Goal: Task Accomplishment & Management: Use online tool/utility

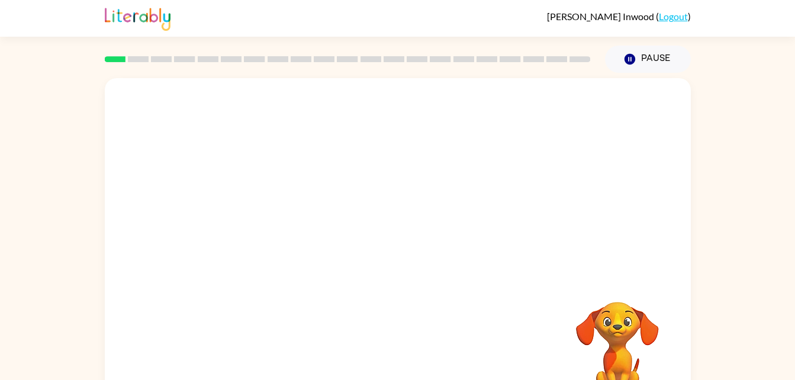
scroll to position [36, 0]
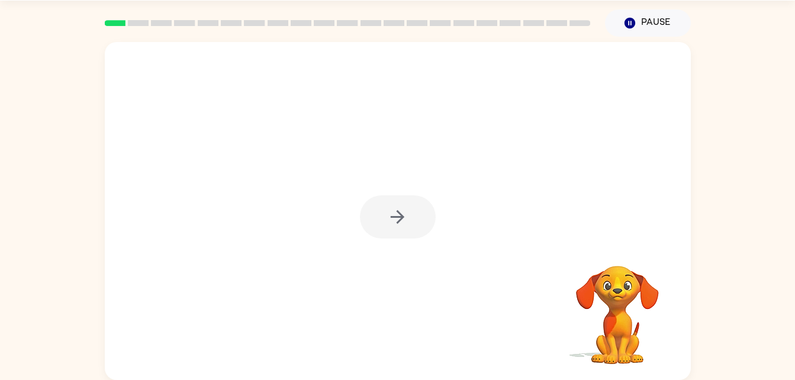
click at [417, 211] on div at bounding box center [398, 216] width 76 height 43
click at [411, 217] on div at bounding box center [398, 216] width 76 height 43
click at [399, 203] on div at bounding box center [398, 216] width 76 height 43
click at [395, 209] on div at bounding box center [398, 216] width 76 height 43
click at [404, 216] on icon "button" at bounding box center [397, 217] width 21 height 21
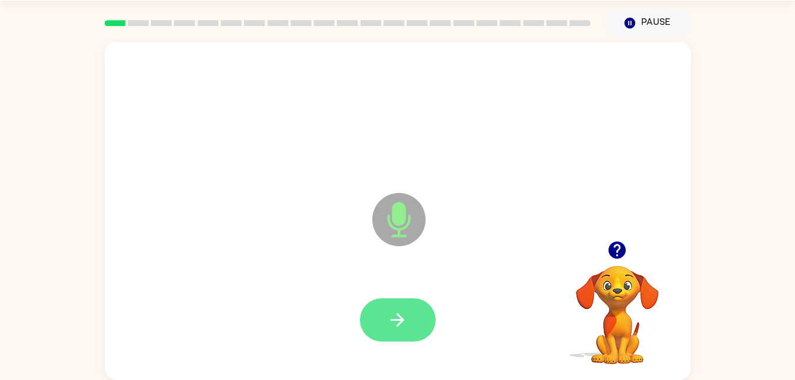
click at [411, 321] on button "button" at bounding box center [398, 319] width 76 height 43
click at [621, 245] on icon "button" at bounding box center [616, 249] width 17 height 17
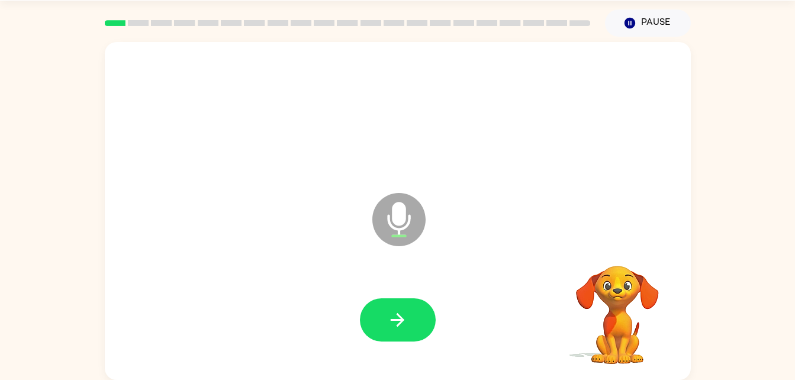
click at [621, 233] on div "Microphone The Microphone is here when it is your turn to talk" at bounding box center [398, 211] width 586 height 338
click at [622, 250] on video "Your browser must support playing .mp4 files to use Literably. Please try using…" at bounding box center [617, 306] width 118 height 118
click at [627, 259] on video "Your browser must support playing .mp4 files to use Literably. Please try using…" at bounding box center [617, 306] width 118 height 118
click at [363, 211] on div "Microphone The Microphone is here when it is your turn to talk" at bounding box center [369, 190] width 505 height 43
click at [400, 312] on icon "button" at bounding box center [397, 319] width 21 height 21
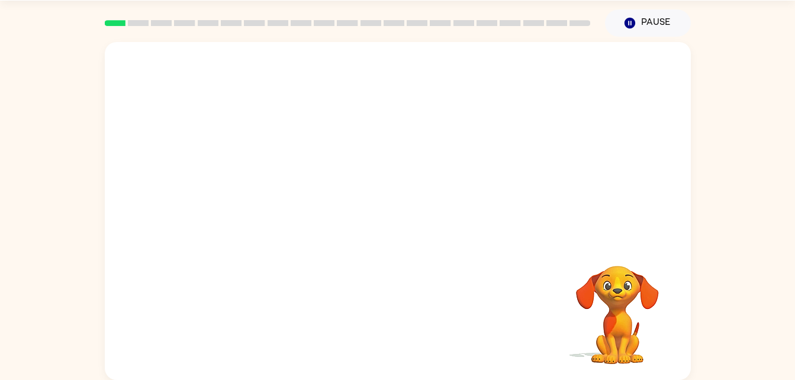
click at [794, 9] on div "[PERSON_NAME] ( Logout ) Pause Pause Your browser must support playing .mp4 fil…" at bounding box center [397, 172] width 795 height 416
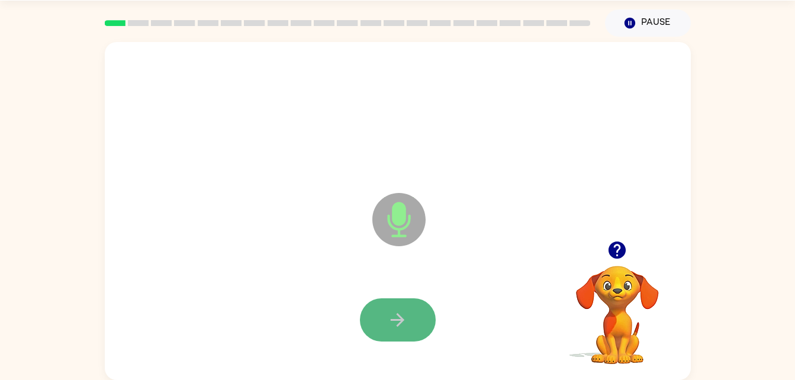
click at [406, 309] on icon "button" at bounding box center [397, 319] width 21 height 21
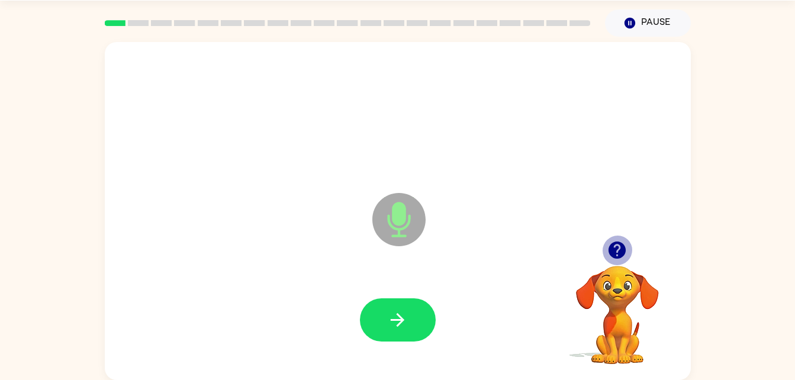
click at [617, 247] on icon "button" at bounding box center [616, 249] width 17 height 17
click at [617, 247] on video "Your browser must support playing .mp4 files to use Literably. Please try using…" at bounding box center [617, 306] width 118 height 118
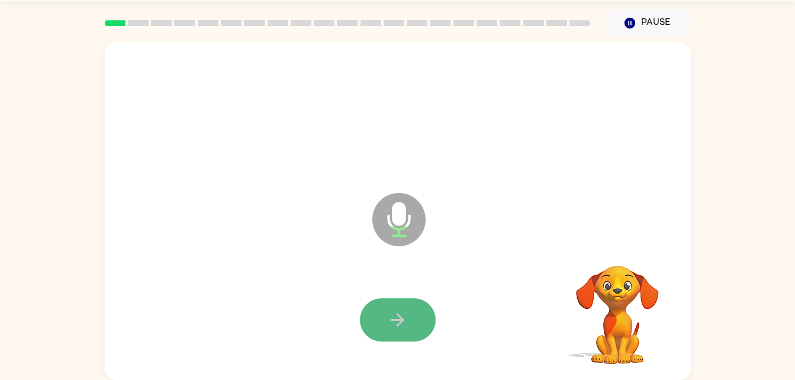
click at [389, 312] on icon "button" at bounding box center [397, 319] width 21 height 21
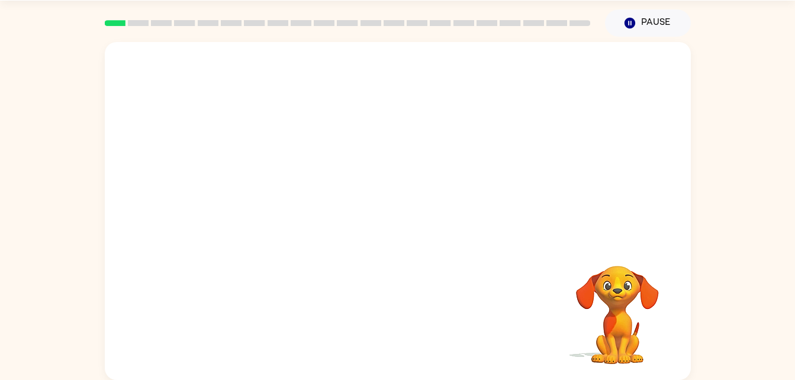
drag, startPoint x: 389, startPoint y: 312, endPoint x: 325, endPoint y: 208, distance: 122.5
drag, startPoint x: 325, startPoint y: 208, endPoint x: 583, endPoint y: 86, distance: 286.1
click at [583, 86] on div at bounding box center [398, 114] width 562 height 97
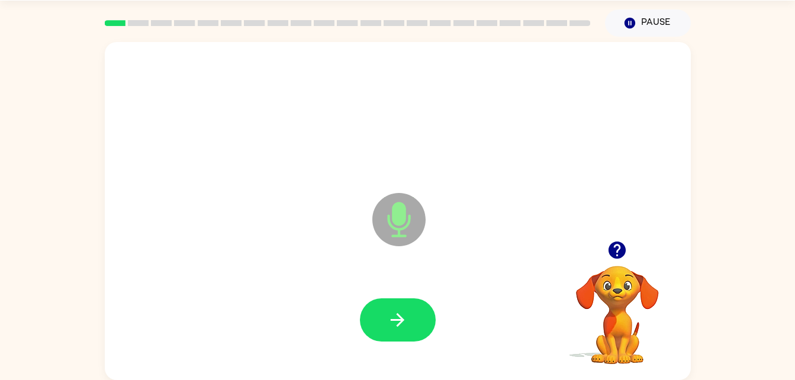
click at [163, 115] on div at bounding box center [398, 114] width 562 height 97
click at [163, 114] on div at bounding box center [398, 114] width 562 height 97
click at [615, 249] on icon "button" at bounding box center [616, 249] width 17 height 17
click at [396, 315] on icon "button" at bounding box center [397, 319] width 21 height 21
click at [402, 313] on icon "button" at bounding box center [397, 319] width 21 height 21
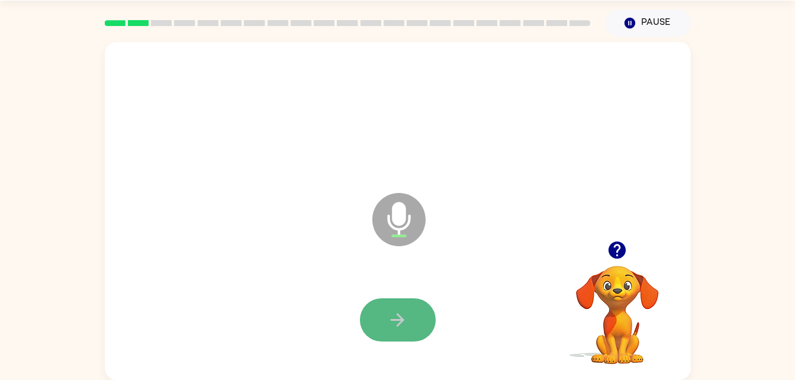
click at [389, 324] on icon "button" at bounding box center [397, 319] width 21 height 21
click at [413, 313] on button "button" at bounding box center [398, 319] width 76 height 43
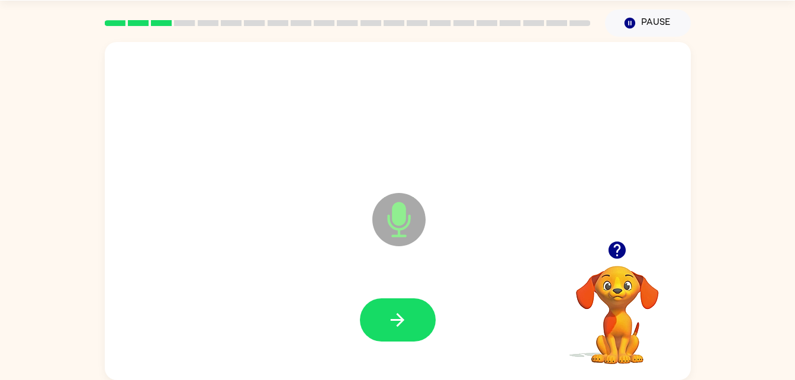
click at [401, 293] on div at bounding box center [398, 320] width 562 height 97
click at [398, 322] on icon "button" at bounding box center [397, 319] width 21 height 21
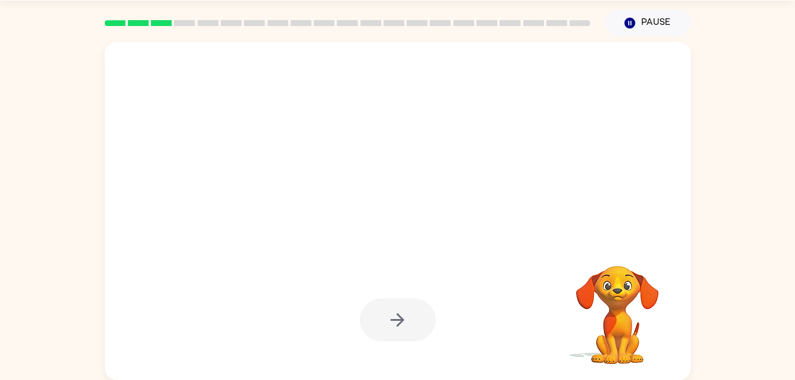
drag, startPoint x: 398, startPoint y: 322, endPoint x: 444, endPoint y: 279, distance: 63.2
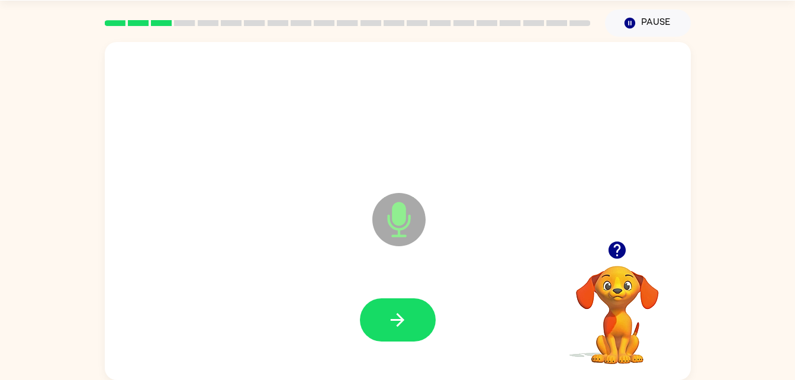
drag, startPoint x: 444, startPoint y: 279, endPoint x: 620, endPoint y: 182, distance: 200.8
click at [620, 182] on div "Microphone The Microphone is here when it is your turn to talk" at bounding box center [369, 190] width 505 height 43
click at [385, 323] on button "button" at bounding box center [398, 319] width 76 height 43
drag, startPoint x: 385, startPoint y: 323, endPoint x: 402, endPoint y: 299, distance: 29.2
click at [402, 299] on div "Microphone The Microphone is here when it is your turn to talk" at bounding box center [398, 211] width 586 height 338
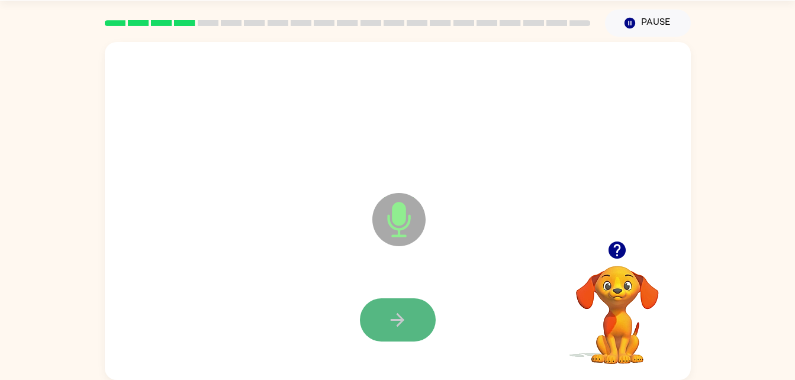
click at [402, 299] on button "button" at bounding box center [398, 319] width 76 height 43
drag, startPoint x: 397, startPoint y: 321, endPoint x: 276, endPoint y: 227, distance: 153.1
click at [276, 227] on div "Microphone The Microphone is here when it is your turn to talk" at bounding box center [398, 211] width 586 height 338
drag, startPoint x: 393, startPoint y: 307, endPoint x: 335, endPoint y: 263, distance: 72.7
click at [335, 263] on div "Microphone The Microphone is here when it is your turn to talk" at bounding box center [398, 211] width 586 height 338
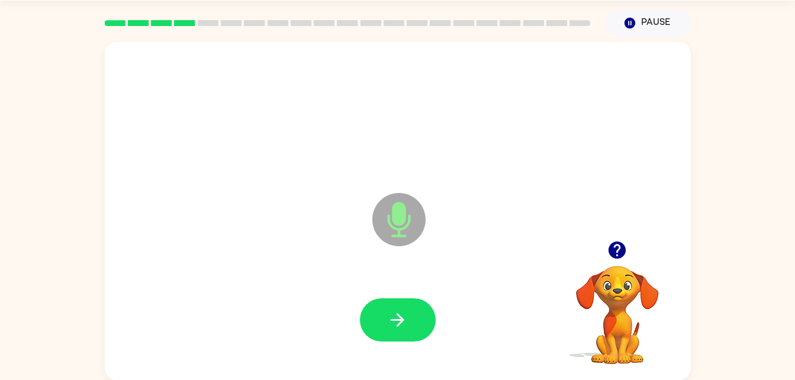
click at [335, 263] on div "Microphone The Microphone is here when it is your turn to talk" at bounding box center [398, 211] width 586 height 338
click at [400, 318] on icon "button" at bounding box center [397, 319] width 21 height 21
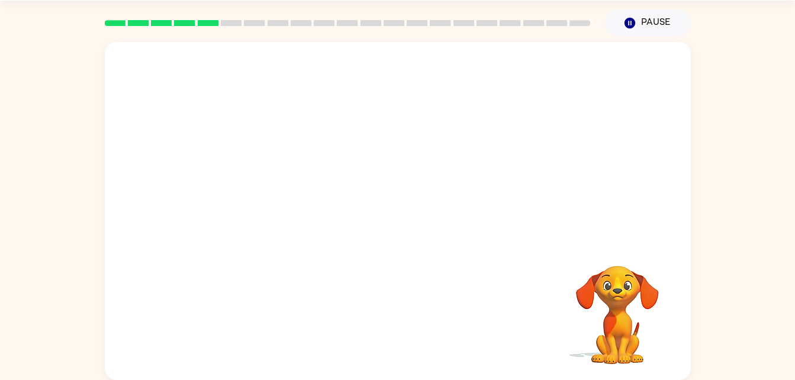
click at [392, 320] on div "Your browser must support playing .mp4 files to use Literably. Please try using…" at bounding box center [398, 211] width 586 height 338
click at [628, 188] on div at bounding box center [398, 141] width 586 height 199
click at [603, 191] on div at bounding box center [398, 141] width 586 height 199
click at [612, 314] on video "Your browser must support playing .mp4 files to use Literably. Please try using…" at bounding box center [617, 306] width 118 height 118
click at [618, 257] on video "Your browser must support playing .mp4 files to use Literably. Please try using…" at bounding box center [617, 306] width 118 height 118
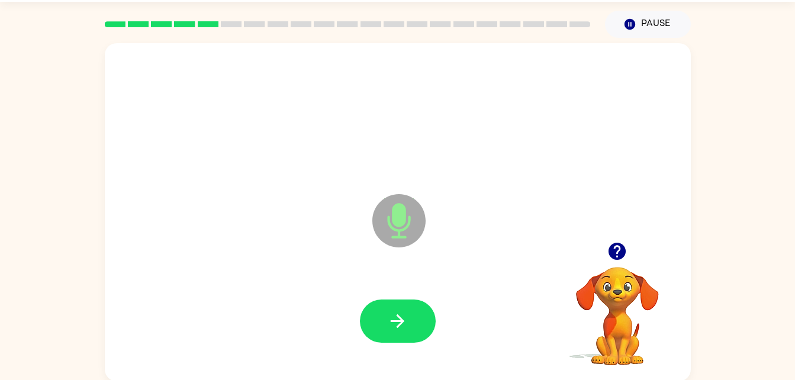
scroll to position [30, 0]
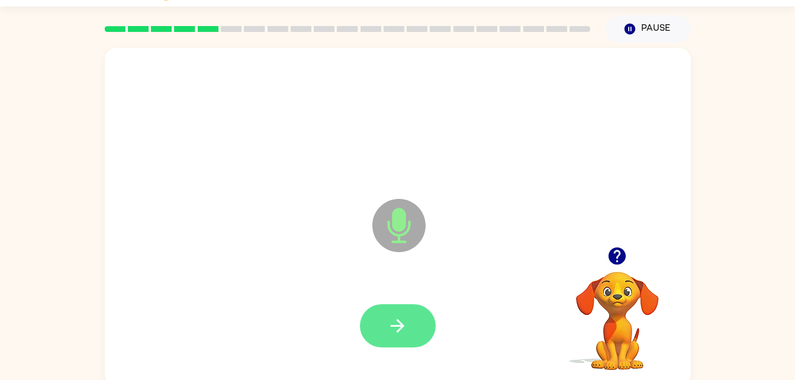
click at [413, 337] on button "button" at bounding box center [398, 325] width 76 height 43
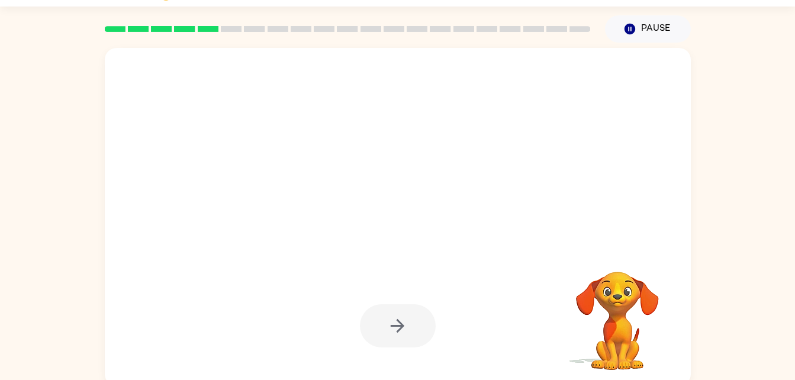
click at [114, 27] on rect at bounding box center [115, 29] width 21 height 6
click at [131, 31] on rect at bounding box center [138, 29] width 21 height 6
click at [163, 33] on div at bounding box center [348, 28] width 500 height 41
click at [193, 24] on div at bounding box center [348, 28] width 500 height 41
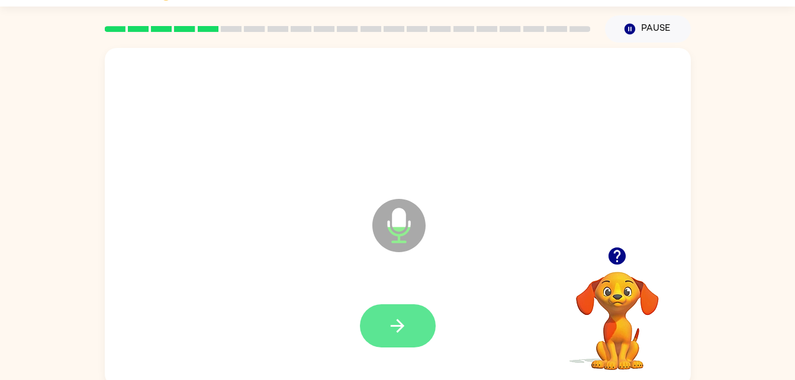
click at [400, 327] on icon "button" at bounding box center [397, 325] width 21 height 21
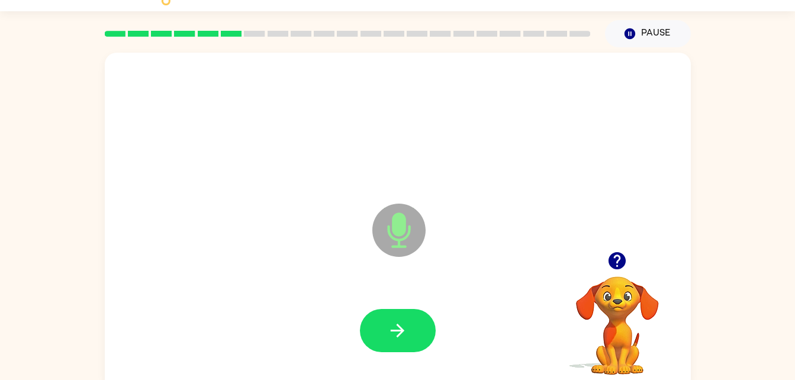
scroll to position [36, 0]
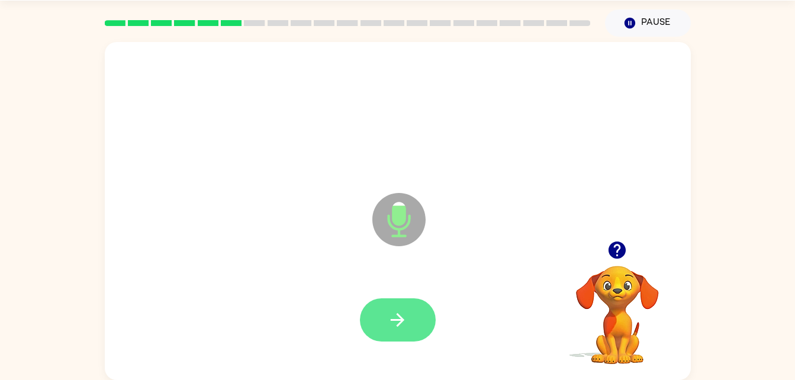
click at [399, 313] on icon "button" at bounding box center [397, 319] width 21 height 21
click at [404, 311] on icon "button" at bounding box center [397, 319] width 21 height 21
click at [396, 319] on icon "button" at bounding box center [398, 320] width 14 height 14
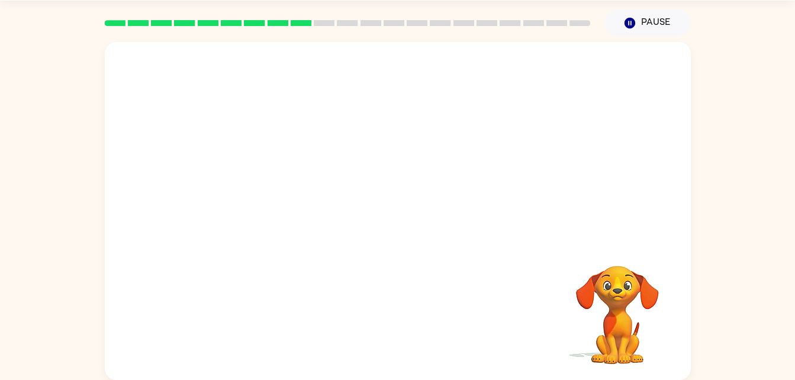
click at [754, 280] on div "Your browser must support playing .mp4 files to use Literably. Please try using…" at bounding box center [397, 208] width 795 height 343
click at [593, 220] on div at bounding box center [398, 141] width 586 height 199
click at [625, 238] on div at bounding box center [398, 141] width 586 height 199
click at [483, 46] on div at bounding box center [398, 211] width 586 height 338
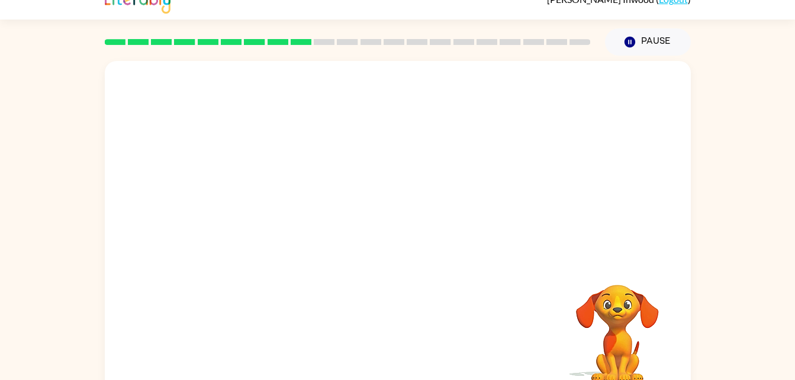
scroll to position [0, 0]
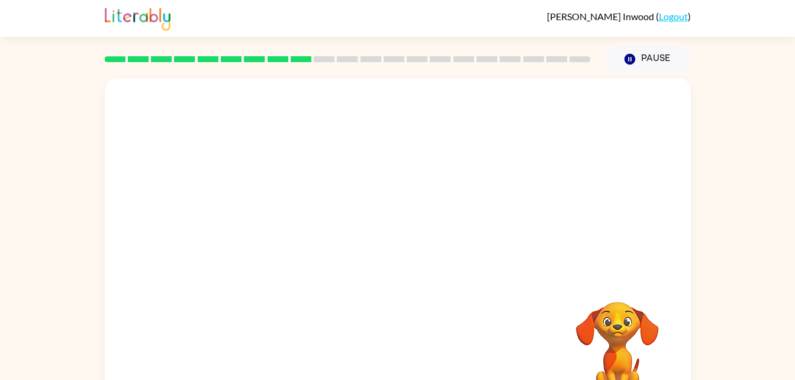
click at [355, 185] on div at bounding box center [398, 150] width 562 height 97
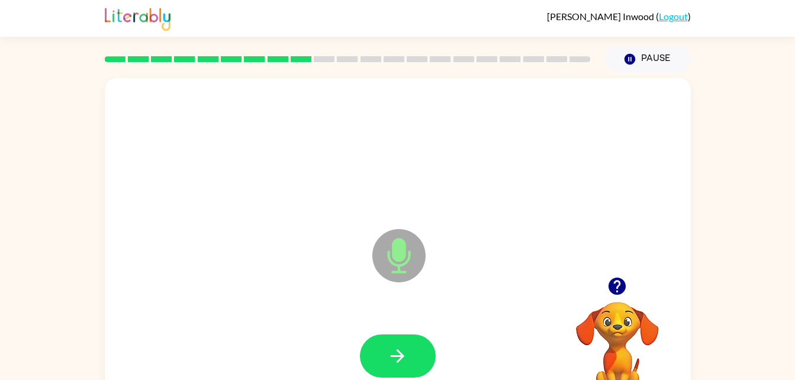
click at [776, 22] on div "[PERSON_NAME] ( Logout )" at bounding box center [397, 18] width 795 height 37
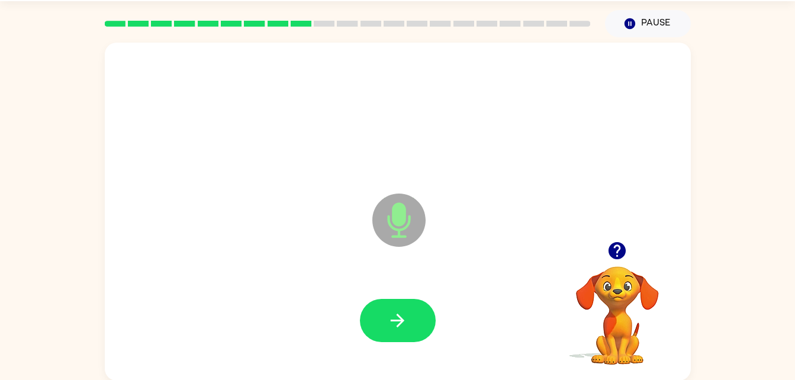
scroll to position [36, 0]
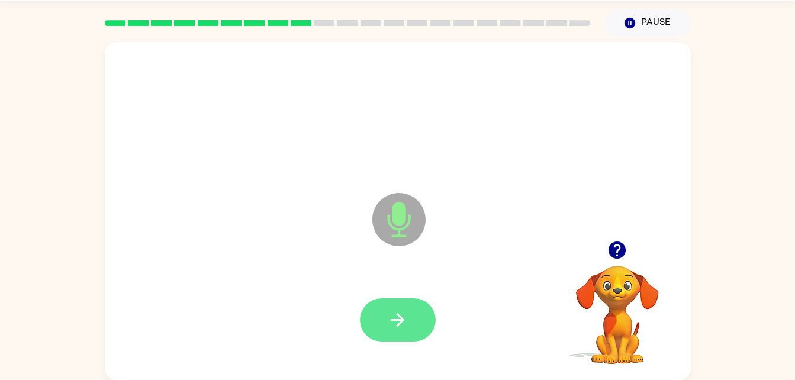
click at [395, 307] on button "button" at bounding box center [398, 319] width 76 height 43
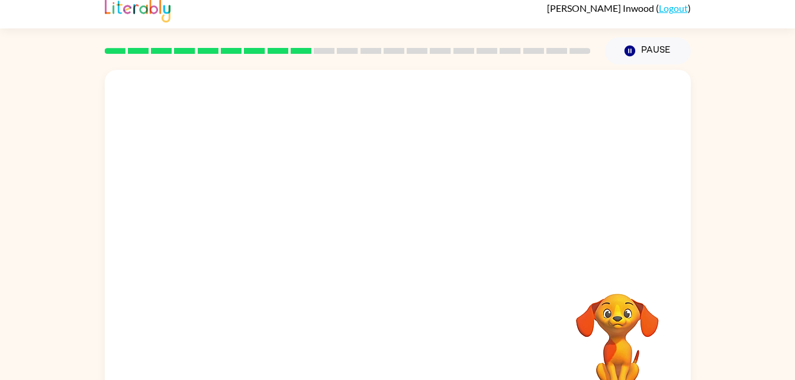
click at [372, 127] on div at bounding box center [398, 169] width 586 height 199
click at [369, 130] on div at bounding box center [398, 169] width 586 height 199
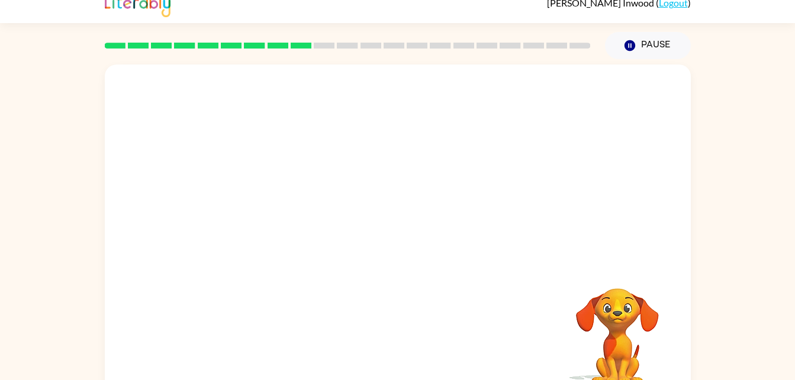
scroll to position [0, 0]
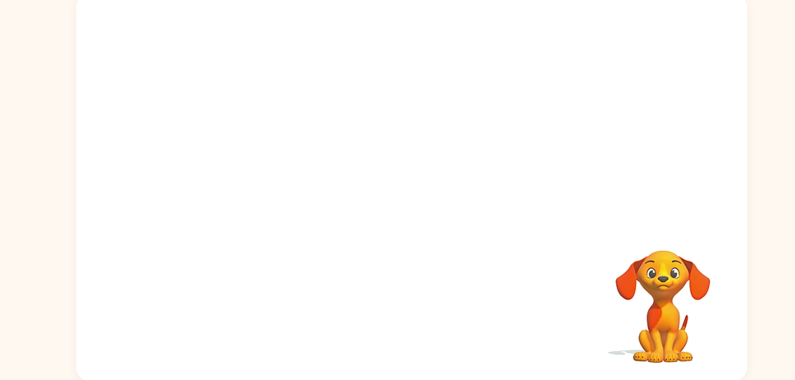
click at [601, 307] on video "Your browser must support playing .mp4 files to use Literably. Please try using…" at bounding box center [617, 306] width 118 height 118
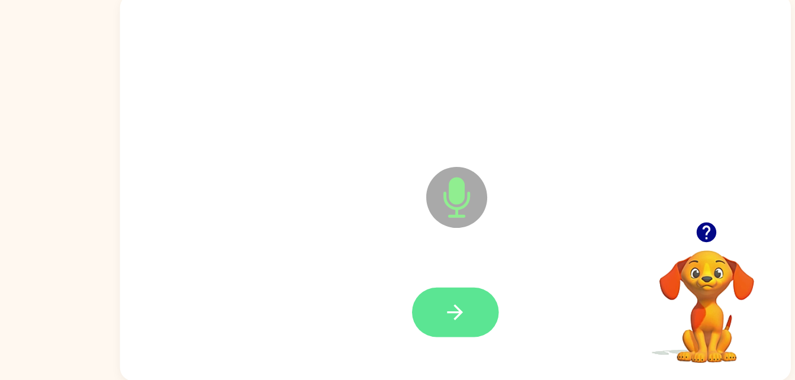
click at [407, 321] on icon "button" at bounding box center [397, 319] width 21 height 21
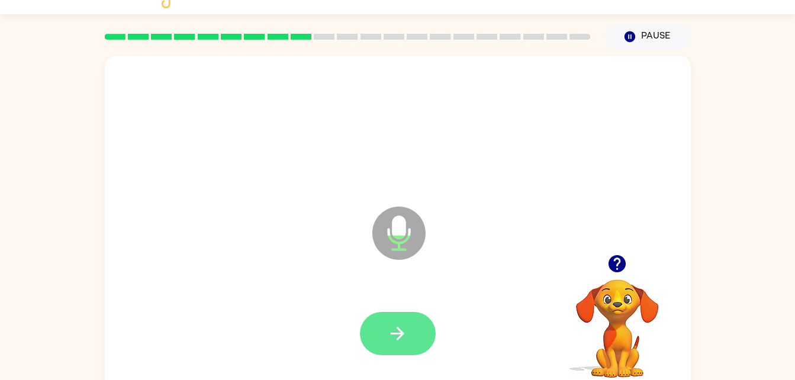
click at [408, 341] on button "button" at bounding box center [398, 333] width 76 height 43
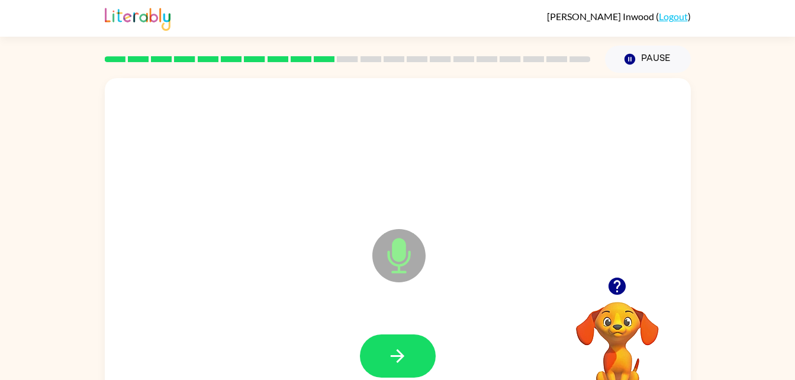
click at [553, 131] on div at bounding box center [398, 150] width 562 height 97
click at [395, 354] on icon "button" at bounding box center [397, 356] width 21 height 21
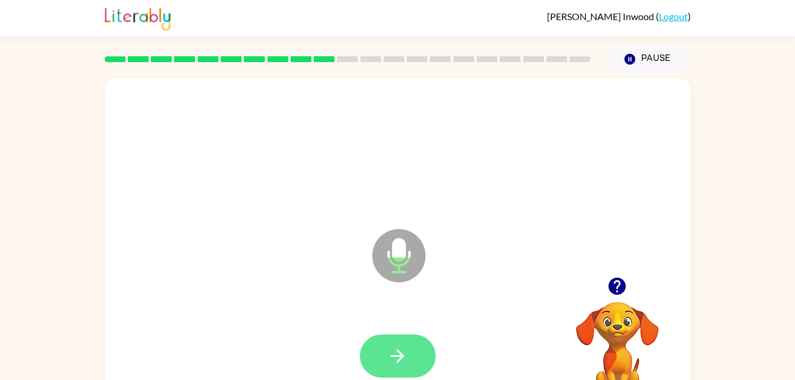
click at [392, 357] on icon "button" at bounding box center [397, 356] width 21 height 21
click at [411, 357] on button "button" at bounding box center [398, 355] width 76 height 43
click at [396, 343] on button "button" at bounding box center [398, 355] width 76 height 43
click at [398, 353] on icon "button" at bounding box center [397, 356] width 21 height 21
click at [400, 359] on icon "button" at bounding box center [398, 356] width 14 height 14
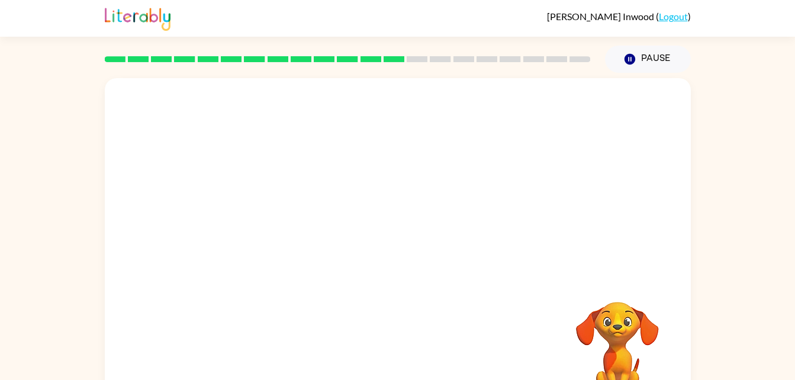
scroll to position [36, 0]
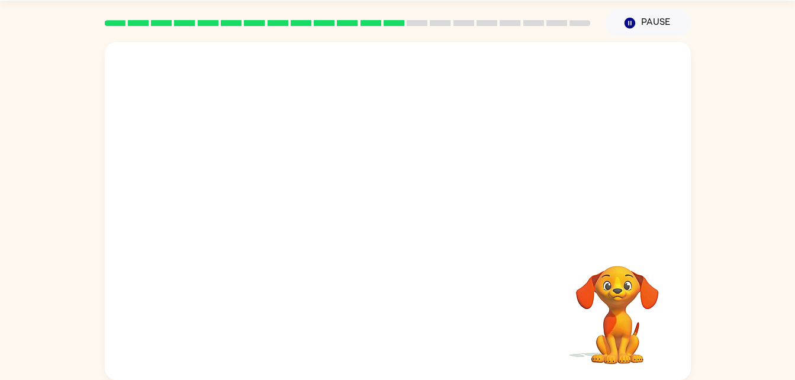
click at [776, 22] on div "[PERSON_NAME] ( Logout ) Pause Pause Your browser must support playing .mp4 fil…" at bounding box center [397, 172] width 795 height 416
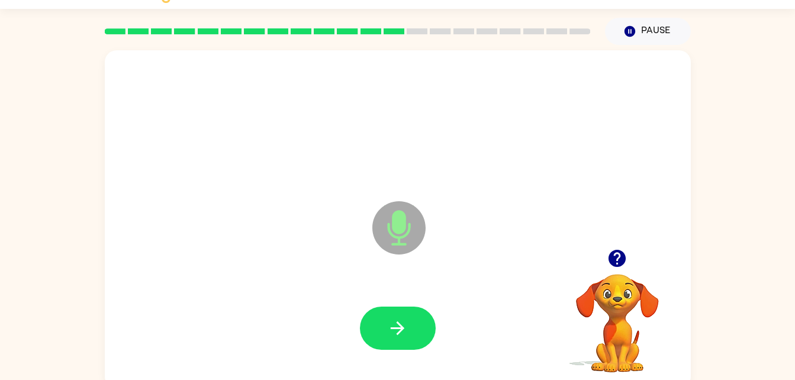
scroll to position [25, 0]
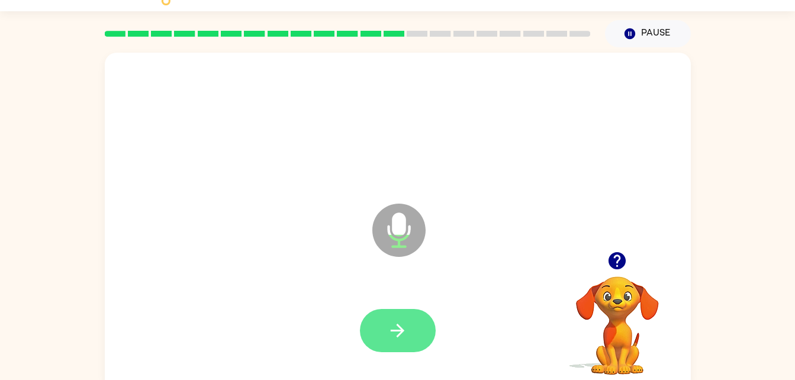
click at [402, 340] on icon "button" at bounding box center [397, 330] width 21 height 21
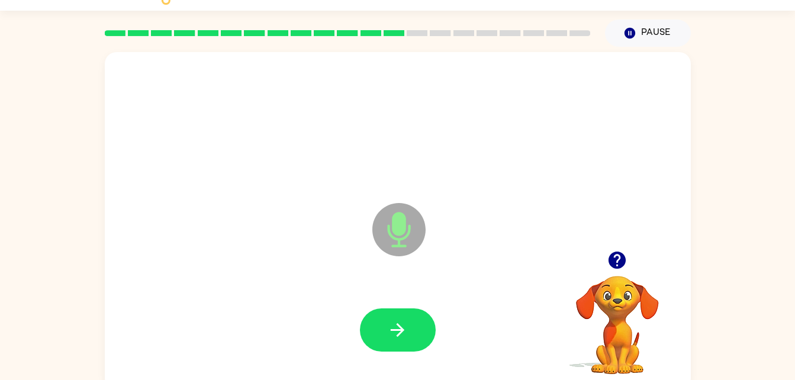
scroll to position [36, 0]
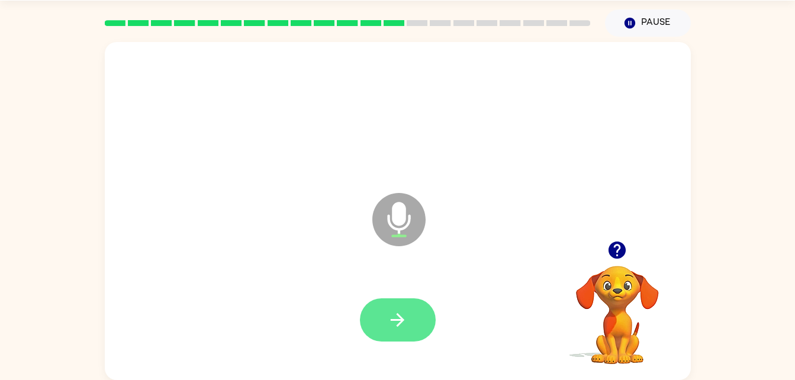
click at [402, 308] on button "button" at bounding box center [398, 319] width 76 height 43
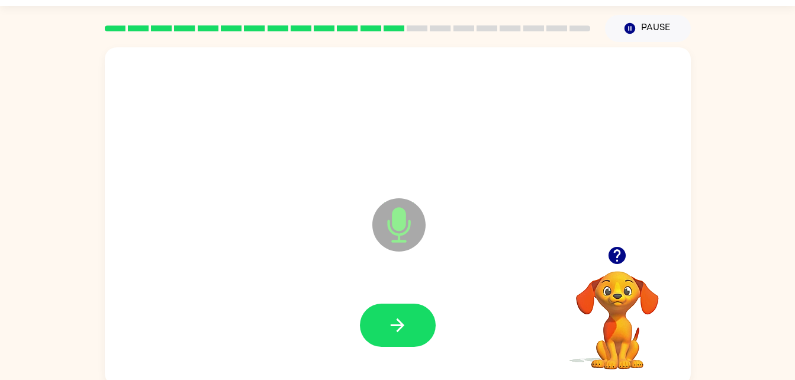
scroll to position [27, 0]
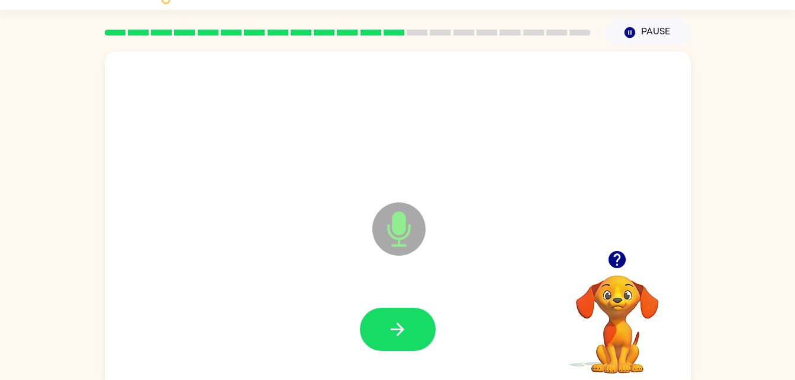
click at [433, 317] on div at bounding box center [398, 329] width 76 height 43
click at [418, 317] on button "button" at bounding box center [398, 329] width 76 height 43
click at [419, 322] on div at bounding box center [398, 329] width 76 height 43
click at [417, 317] on div at bounding box center [398, 329] width 76 height 43
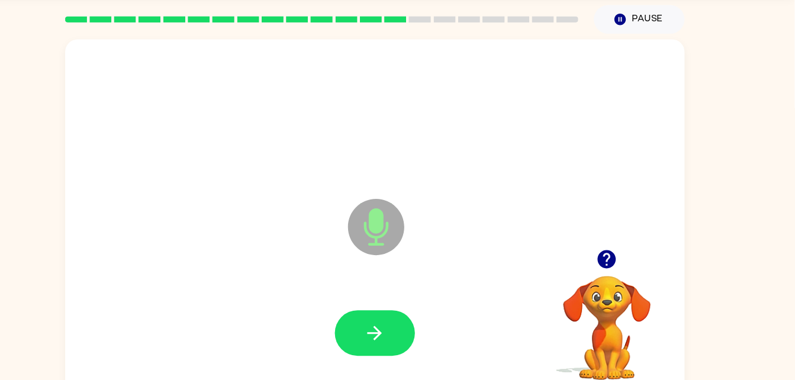
scroll to position [36, 0]
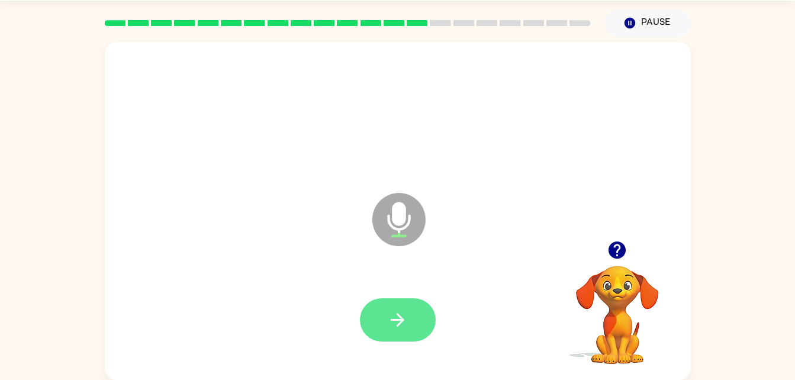
click at [415, 301] on button "button" at bounding box center [398, 319] width 76 height 43
click at [413, 311] on button "button" at bounding box center [398, 319] width 76 height 43
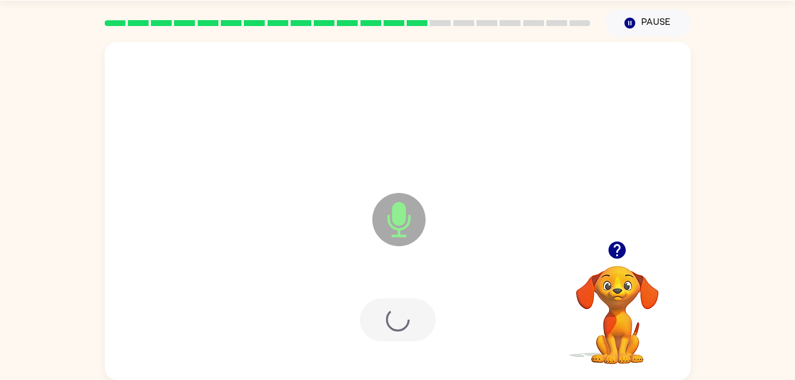
click at [410, 297] on div at bounding box center [398, 320] width 562 height 97
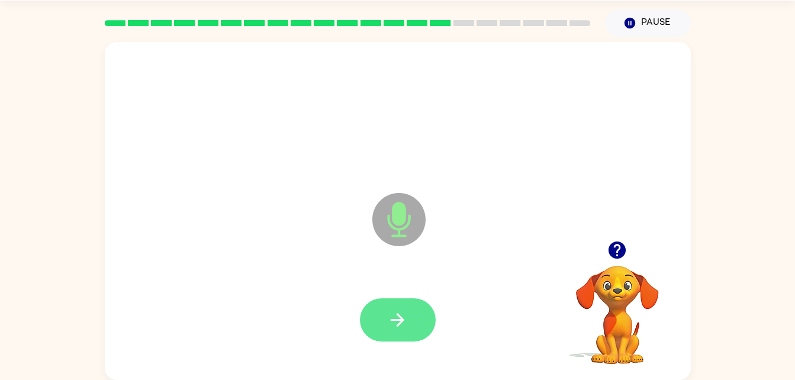
click at [396, 309] on icon "button" at bounding box center [397, 319] width 21 height 21
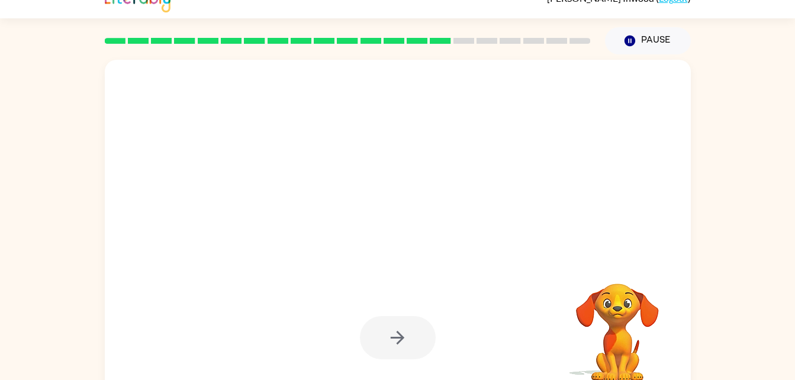
scroll to position [21, 0]
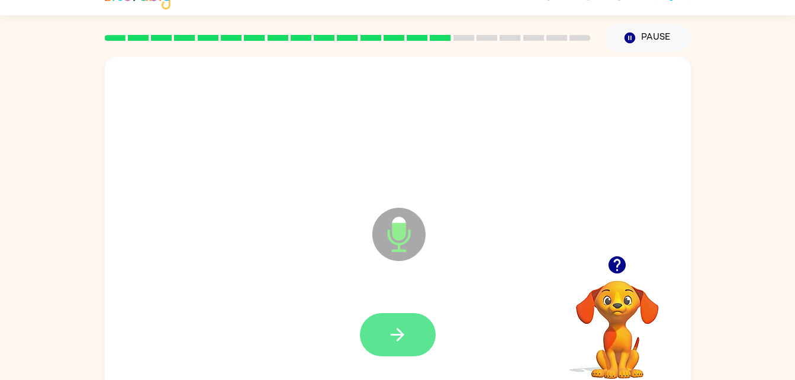
click at [404, 330] on icon "button" at bounding box center [397, 334] width 21 height 21
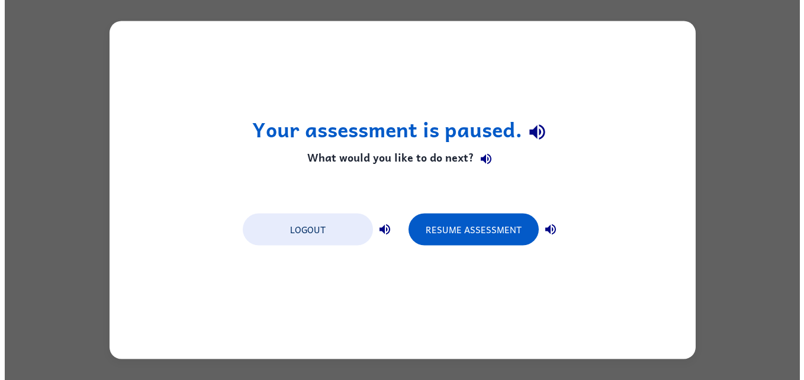
scroll to position [0, 0]
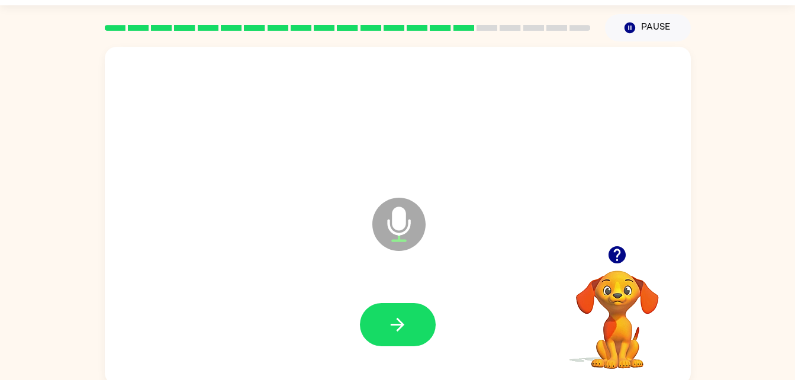
scroll to position [18, 0]
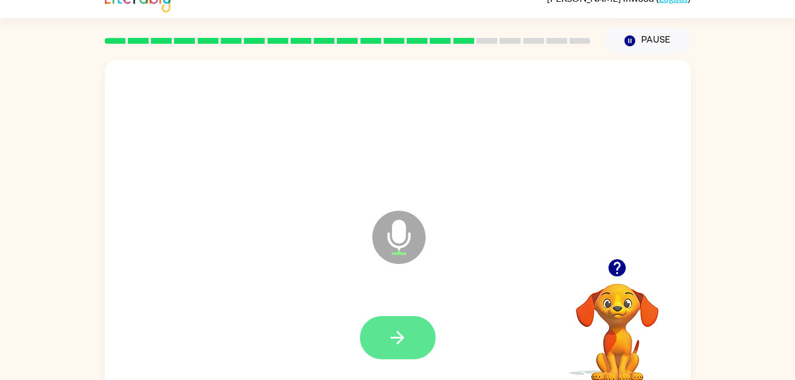
click at [407, 331] on icon "button" at bounding box center [397, 337] width 21 height 21
click at [401, 325] on button "button" at bounding box center [398, 337] width 76 height 43
click at [410, 347] on button "button" at bounding box center [398, 337] width 76 height 43
click at [409, 340] on button "button" at bounding box center [398, 337] width 76 height 43
click at [393, 320] on button "button" at bounding box center [398, 337] width 76 height 43
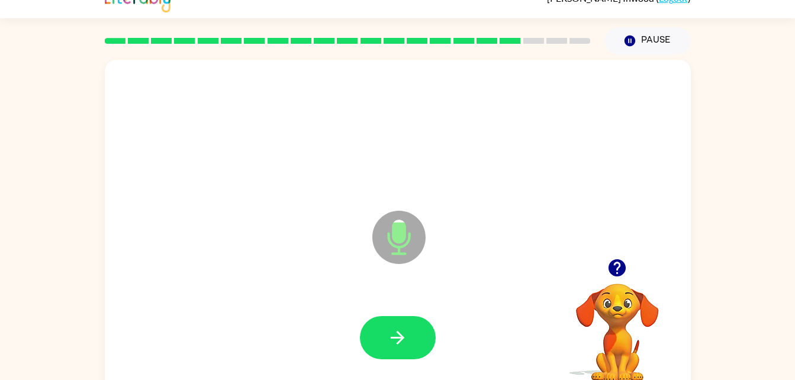
click at [399, 309] on div at bounding box center [398, 337] width 562 height 97
click at [399, 340] on icon "button" at bounding box center [398, 338] width 14 height 14
click at [398, 347] on icon "button" at bounding box center [397, 337] width 21 height 21
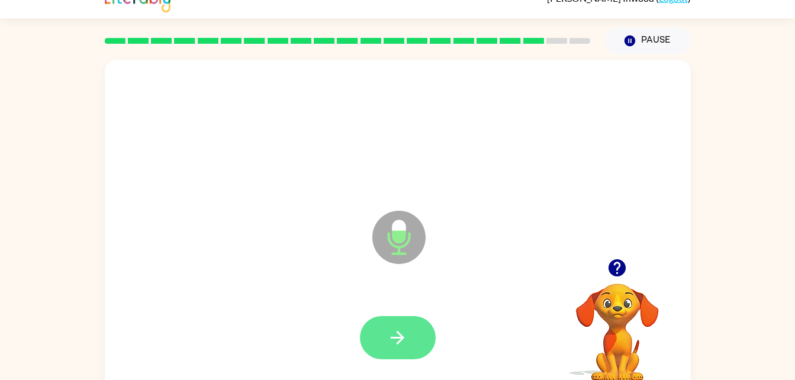
click at [400, 332] on icon "button" at bounding box center [397, 337] width 21 height 21
click at [399, 333] on icon "button" at bounding box center [397, 337] width 21 height 21
click at [395, 319] on button "button" at bounding box center [398, 337] width 76 height 43
click at [399, 332] on icon "button" at bounding box center [397, 337] width 21 height 21
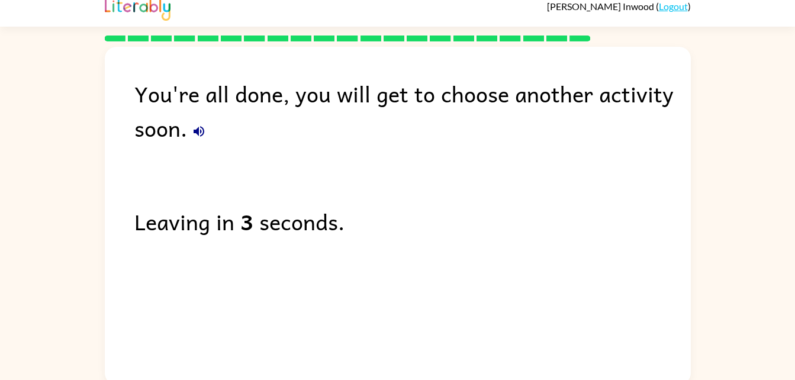
scroll to position [0, 0]
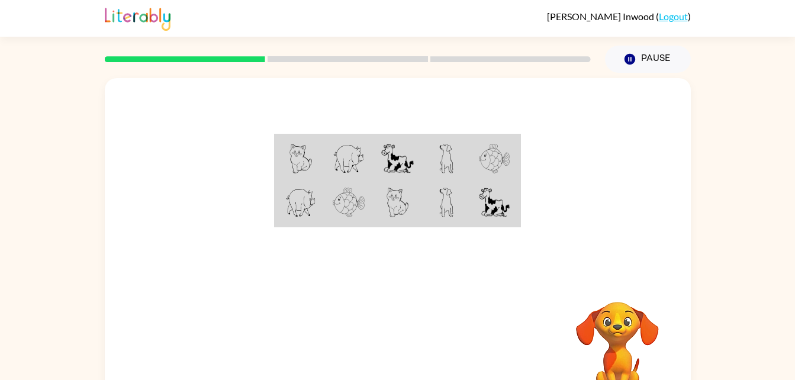
drag, startPoint x: 0, startPoint y: 0, endPoint x: 71, endPoint y: 141, distance: 158.2
click at [80, 76] on div "Your browser must support playing .mp4 files to use Literably. Please try using…" at bounding box center [397, 244] width 795 height 343
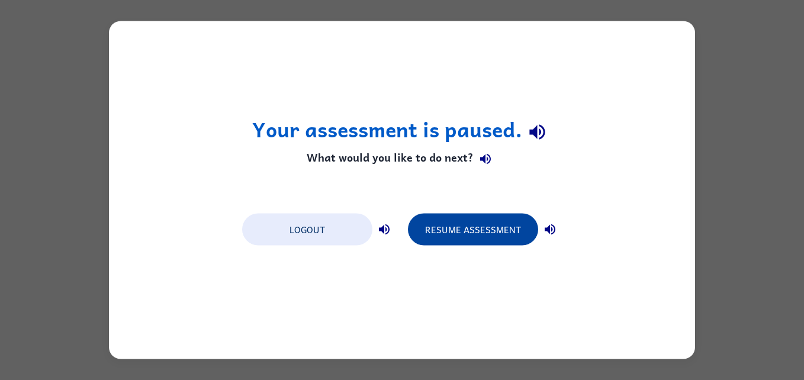
click at [461, 239] on button "Resume Assessment" at bounding box center [473, 230] width 130 height 32
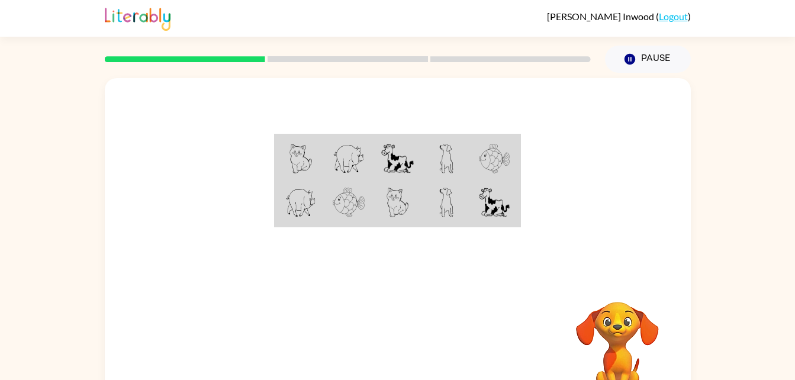
click at [404, 164] on img at bounding box center [397, 159] width 32 height 30
click at [395, 158] on img at bounding box center [397, 159] width 32 height 30
click at [437, 202] on td at bounding box center [446, 203] width 49 height 46
click at [489, 146] on img at bounding box center [494, 159] width 31 height 30
click at [362, 147] on img at bounding box center [349, 159] width 32 height 30
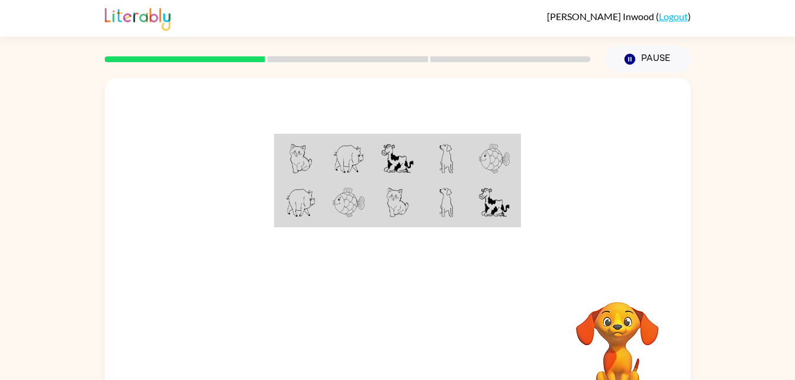
click at [308, 199] on img at bounding box center [300, 203] width 31 height 30
click at [355, 192] on img at bounding box center [349, 203] width 32 height 30
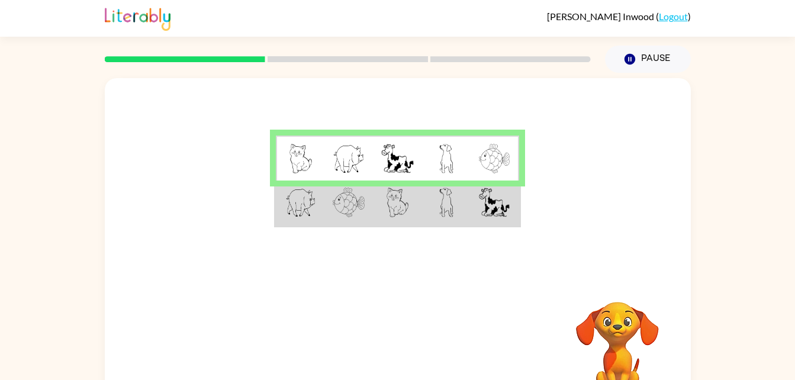
click at [499, 201] on img at bounding box center [494, 203] width 31 height 30
click at [492, 206] on img at bounding box center [494, 203] width 31 height 30
click at [483, 201] on img at bounding box center [494, 203] width 31 height 30
click at [463, 205] on td at bounding box center [446, 203] width 49 height 46
click at [411, 136] on td at bounding box center [397, 159] width 49 height 46
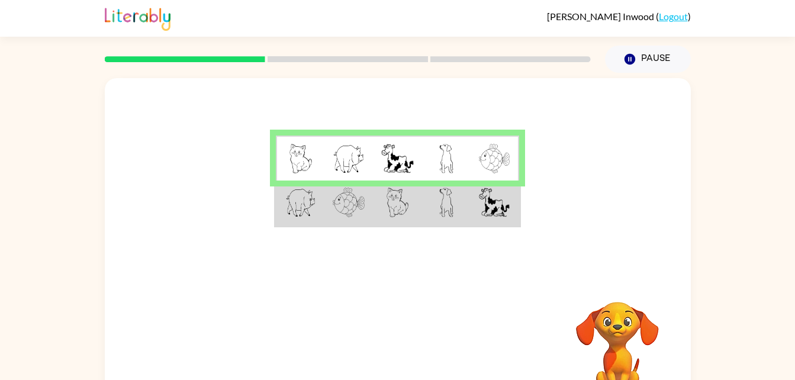
click at [466, 153] on td at bounding box center [446, 159] width 49 height 46
click at [478, 204] on td at bounding box center [494, 203] width 49 height 46
click at [483, 195] on img at bounding box center [494, 203] width 31 height 30
click at [456, 180] on td at bounding box center [446, 203] width 49 height 46
click at [465, 186] on td at bounding box center [446, 203] width 49 height 46
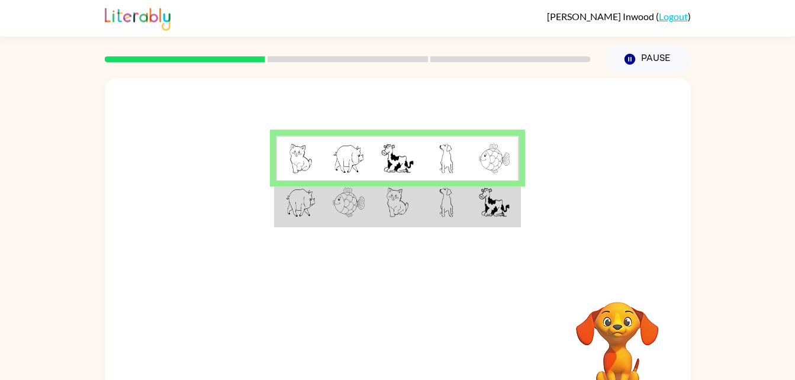
click at [469, 189] on td at bounding box center [446, 203] width 49 height 46
click at [517, 155] on td at bounding box center [494, 159] width 49 height 46
click at [476, 203] on td at bounding box center [494, 203] width 49 height 46
click at [466, 206] on td at bounding box center [446, 203] width 49 height 46
click at [470, 207] on td at bounding box center [494, 203] width 49 height 46
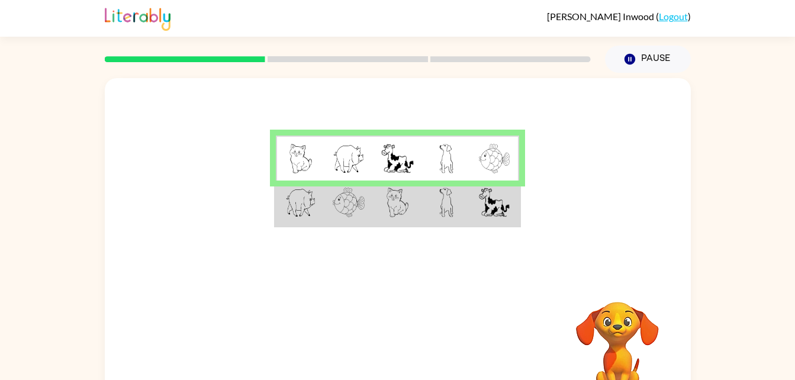
click at [461, 200] on td at bounding box center [446, 203] width 49 height 46
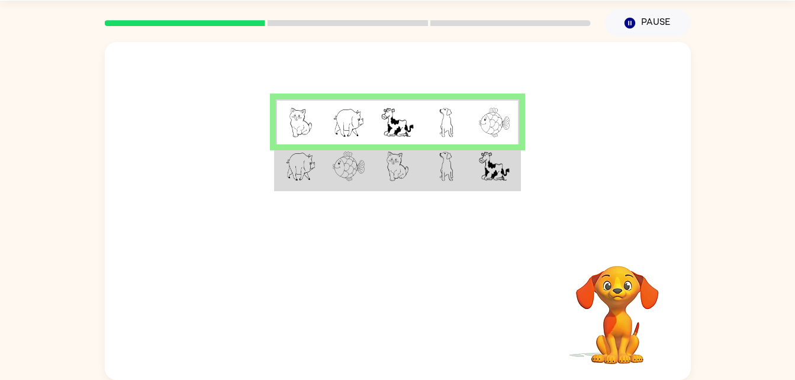
click at [637, 275] on video "Your browser must support playing .mp4 files to use Literably. Please try using…" at bounding box center [617, 306] width 118 height 118
click at [615, 302] on video "Your browser must support playing .mp4 files to use Literably. Please try using…" at bounding box center [617, 306] width 118 height 118
click at [478, 99] on td at bounding box center [494, 122] width 49 height 46
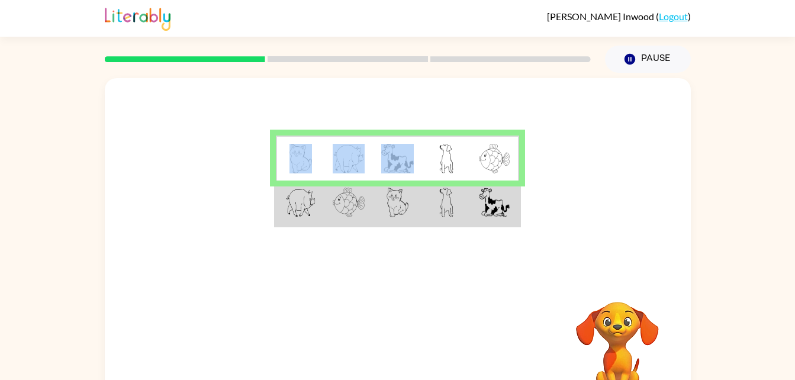
drag, startPoint x: 388, startPoint y: 140, endPoint x: 272, endPoint y: 176, distance: 121.5
click at [272, 176] on div at bounding box center [398, 177] width 586 height 199
drag, startPoint x: 272, startPoint y: 176, endPoint x: 341, endPoint y: 170, distance: 70.1
click at [341, 170] on img at bounding box center [349, 159] width 32 height 30
click at [336, 154] on img at bounding box center [349, 159] width 32 height 30
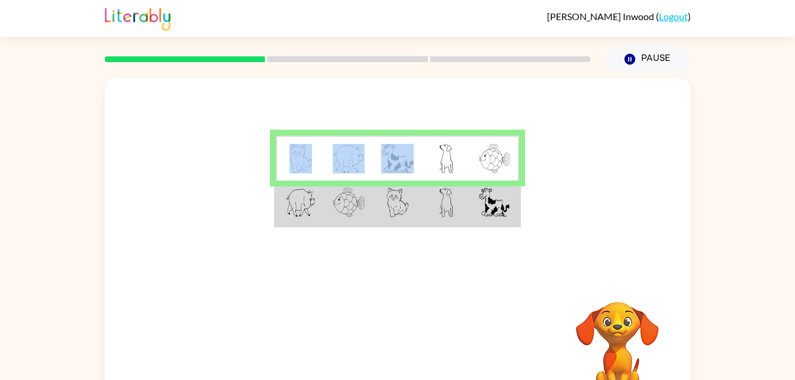
click at [294, 162] on img at bounding box center [300, 159] width 22 height 30
click at [393, 156] on img at bounding box center [397, 159] width 32 height 30
click at [88, 13] on div "[PERSON_NAME] ( Logout )" at bounding box center [397, 18] width 795 height 37
click at [85, 11] on div "[PERSON_NAME] ( Logout )" at bounding box center [397, 18] width 795 height 37
click at [504, 174] on td at bounding box center [494, 159] width 49 height 46
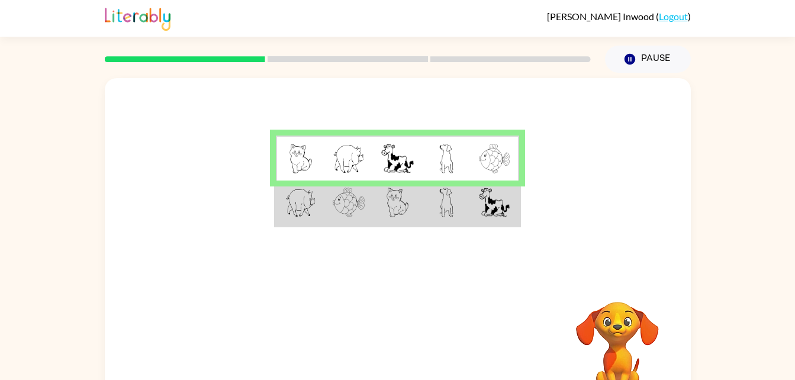
click at [496, 229] on div at bounding box center [398, 177] width 586 height 199
click at [395, 167] on img at bounding box center [397, 159] width 32 height 30
click at [495, 193] on img at bounding box center [494, 203] width 31 height 30
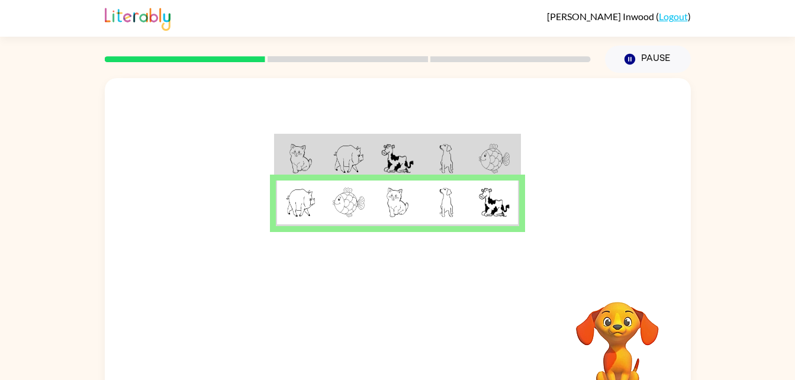
click at [495, 195] on img at bounding box center [494, 203] width 31 height 30
click at [415, 184] on td at bounding box center [397, 203] width 49 height 46
click at [409, 351] on button "button" at bounding box center [398, 349] width 76 height 43
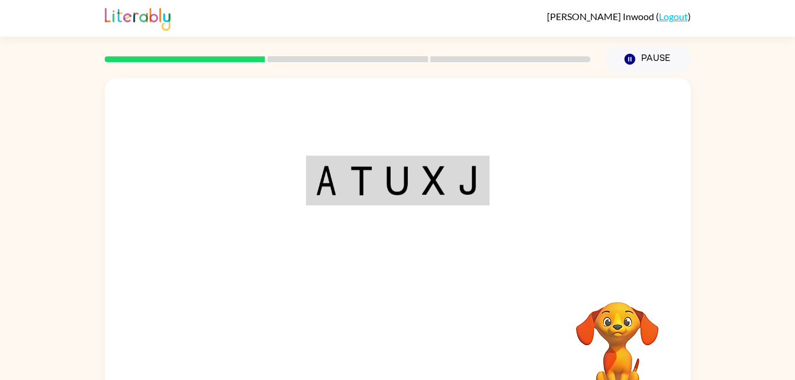
click at [371, 195] on td at bounding box center [361, 180] width 36 height 47
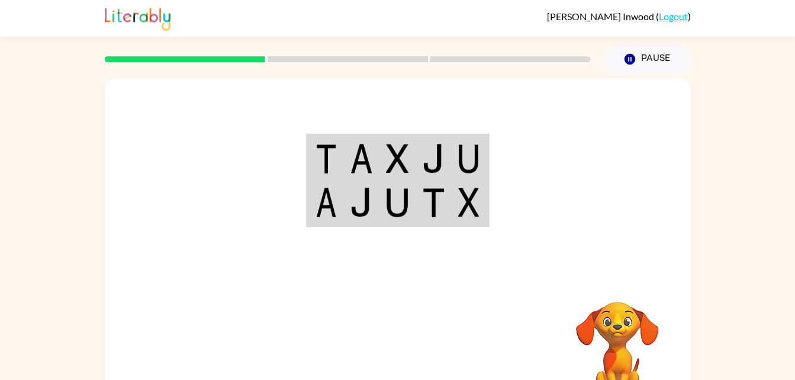
click at [437, 216] on td at bounding box center [433, 203] width 36 height 46
click at [433, 157] on img at bounding box center [433, 159] width 22 height 30
click at [462, 205] on img at bounding box center [468, 203] width 21 height 30
click at [457, 174] on td at bounding box center [469, 159] width 36 height 46
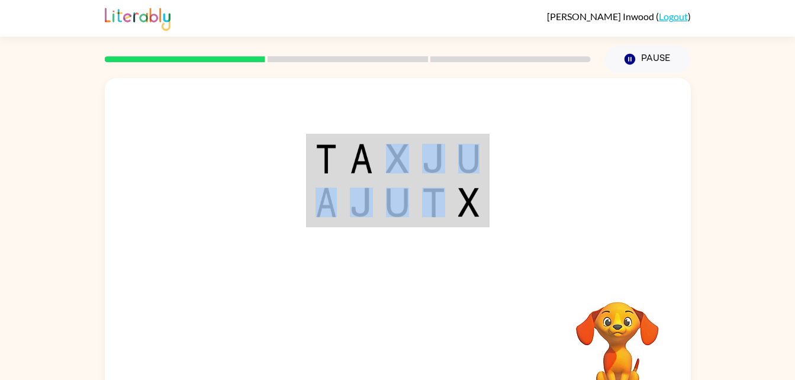
drag, startPoint x: 429, startPoint y: 204, endPoint x: 399, endPoint y: 161, distance: 52.4
click at [399, 161] on tbody at bounding box center [397, 181] width 180 height 91
drag, startPoint x: 399, startPoint y: 161, endPoint x: 427, endPoint y: 169, distance: 28.9
click at [427, 169] on img at bounding box center [433, 159] width 22 height 30
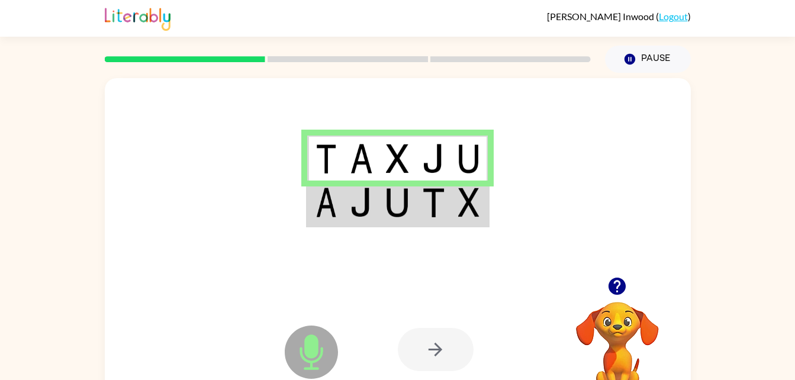
drag, startPoint x: 344, startPoint y: 163, endPoint x: 366, endPoint y: 176, distance: 25.3
click at [366, 176] on td at bounding box center [361, 159] width 36 height 46
click at [397, 208] on img at bounding box center [397, 203] width 22 height 30
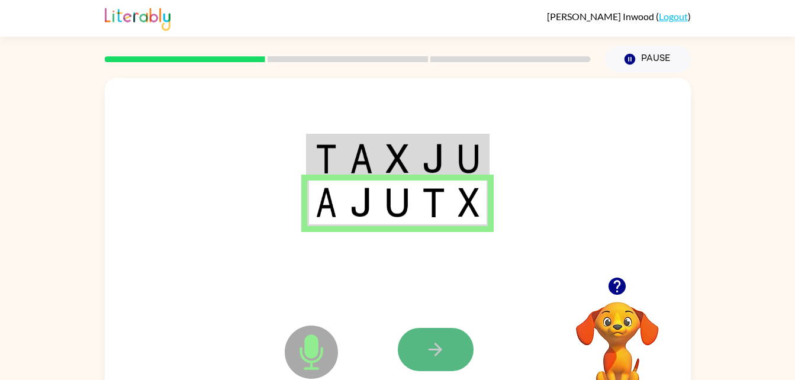
click at [448, 363] on button "button" at bounding box center [436, 349] width 76 height 43
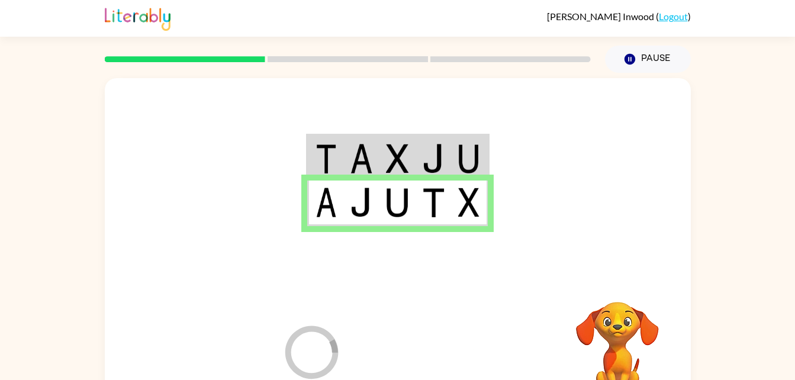
scroll to position [5, 0]
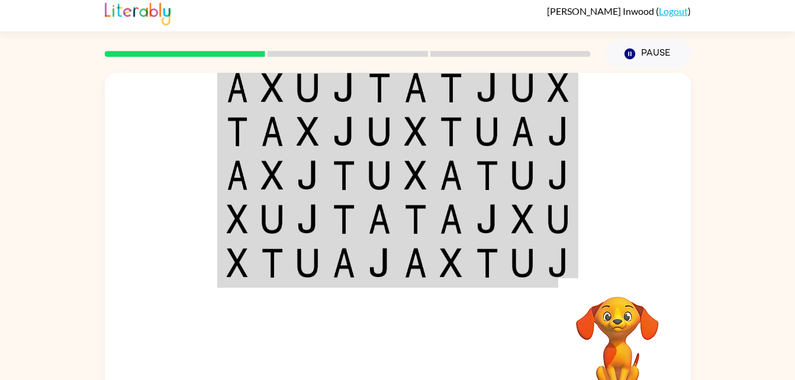
click at [549, 96] on img at bounding box center [557, 88] width 21 height 30
click at [531, 110] on td at bounding box center [523, 131] width 36 height 44
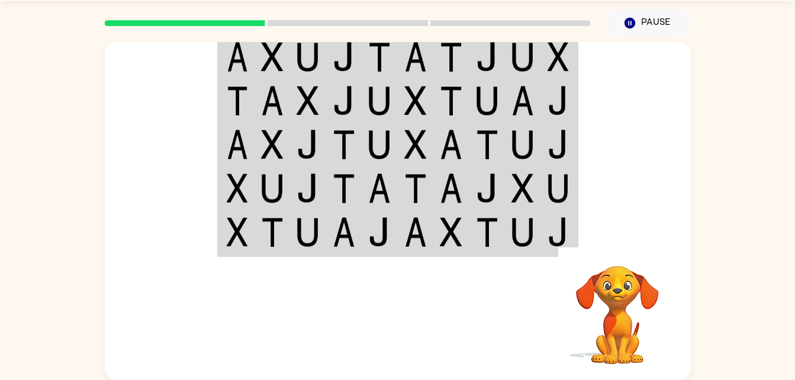
click at [543, 75] on td at bounding box center [559, 57] width 36 height 46
click at [559, 217] on img at bounding box center [557, 232] width 21 height 30
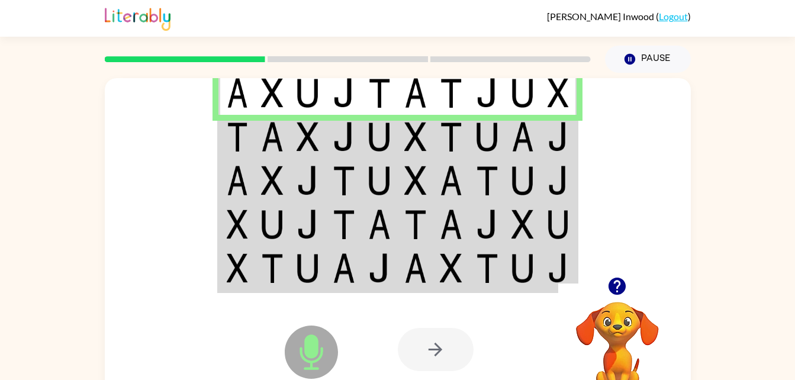
drag, startPoint x: 440, startPoint y: 116, endPoint x: 412, endPoint y: 167, distance: 58.2
click at [412, 167] on tbody at bounding box center [397, 181] width 358 height 222
drag, startPoint x: 412, startPoint y: 167, endPoint x: 395, endPoint y: 130, distance: 41.6
click at [395, 130] on td at bounding box center [380, 137] width 36 height 44
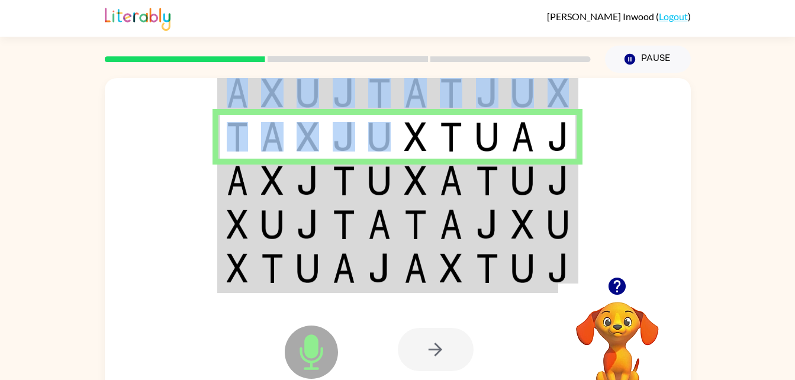
click at [395, 130] on td at bounding box center [380, 137] width 36 height 44
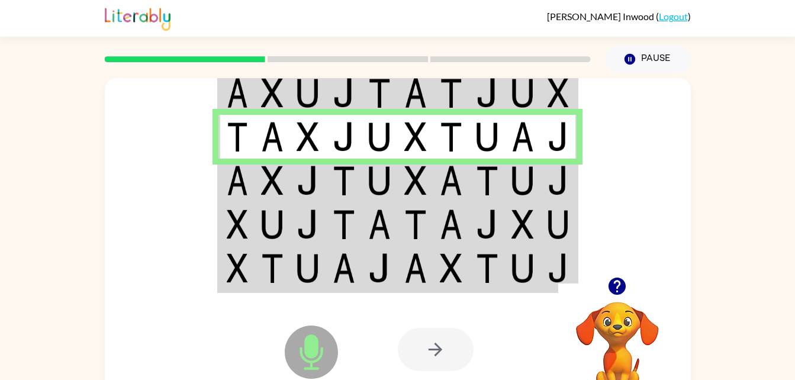
drag, startPoint x: 395, startPoint y: 130, endPoint x: 396, endPoint y: 170, distance: 40.2
click at [396, 170] on td at bounding box center [380, 181] width 36 height 44
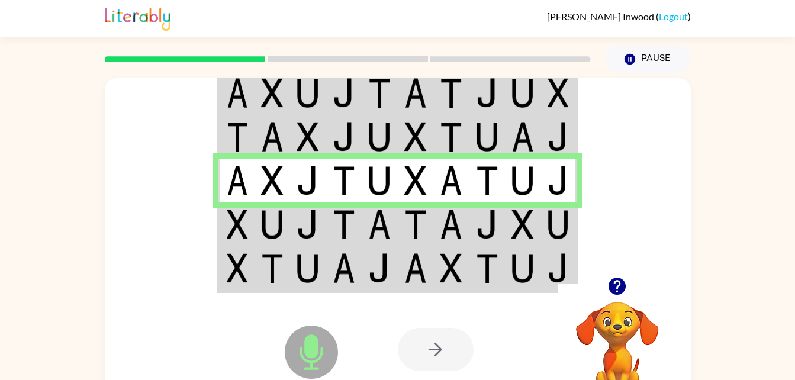
click at [373, 238] on img at bounding box center [379, 224] width 22 height 30
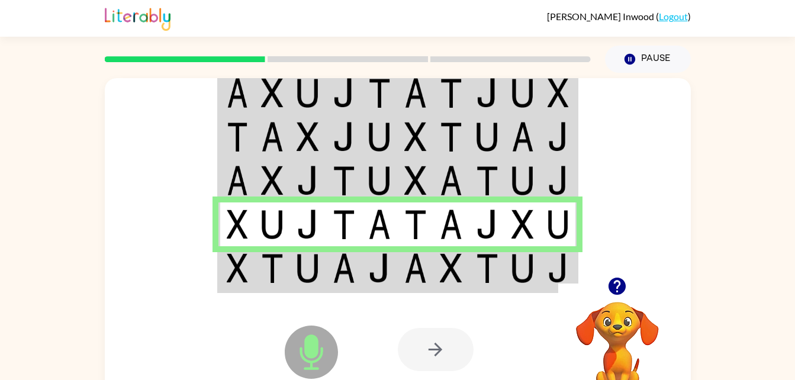
click at [380, 284] on div "Microphone The Microphone is here when it is your turn to talk Your browser mus…" at bounding box center [398, 349] width 586 height 133
click at [382, 286] on div "Microphone The Microphone is here when it is your turn to talk Your browser mus…" at bounding box center [398, 349] width 586 height 133
click at [394, 289] on div "Microphone The Microphone is here when it is your turn to talk Your browser mus…" at bounding box center [398, 349] width 586 height 133
click at [391, 266] on img at bounding box center [379, 268] width 22 height 30
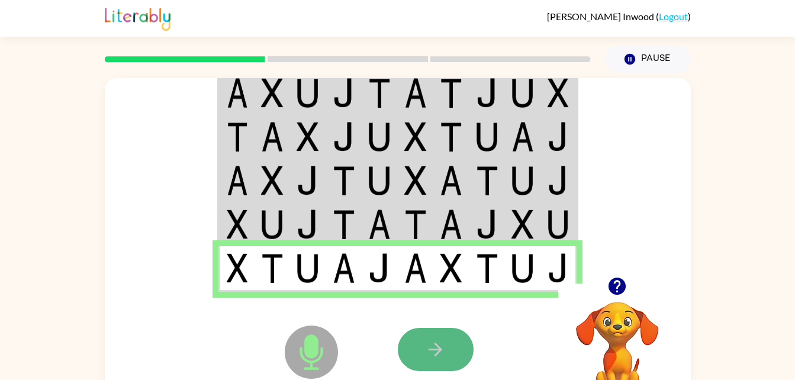
click at [434, 356] on icon "button" at bounding box center [435, 349] width 21 height 21
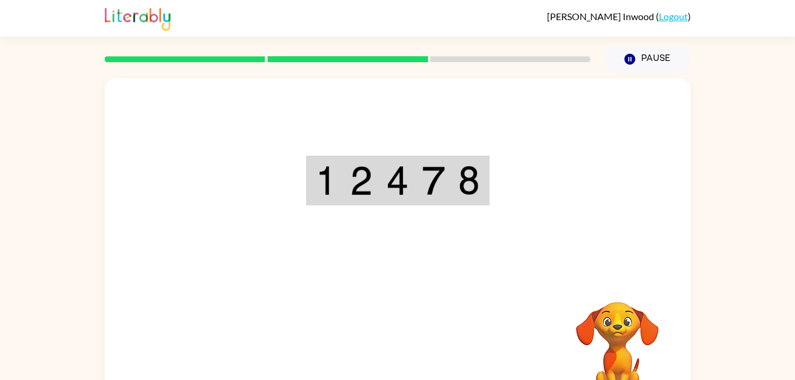
click at [394, 183] on img at bounding box center [397, 181] width 22 height 30
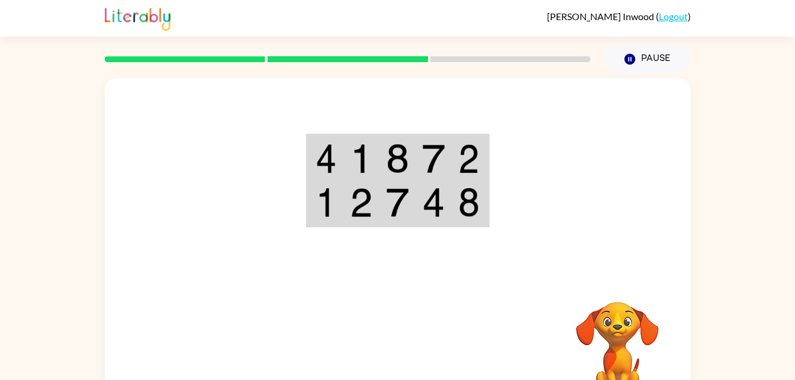
click at [340, 208] on td at bounding box center [325, 203] width 36 height 46
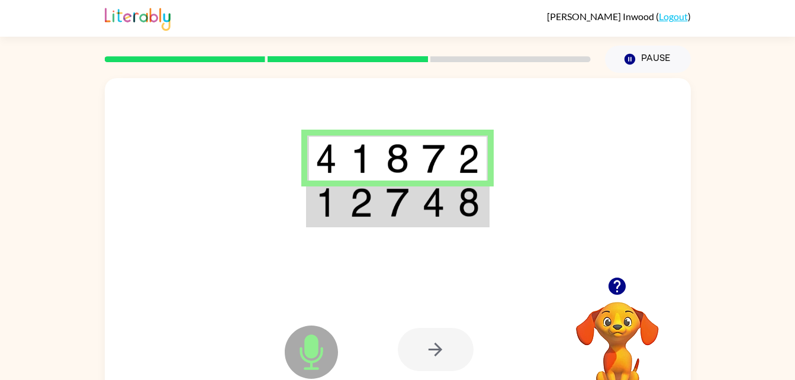
drag, startPoint x: 340, startPoint y: 208, endPoint x: 212, endPoint y: 148, distance: 140.8
click at [212, 148] on div at bounding box center [398, 177] width 586 height 199
click at [360, 212] on img at bounding box center [361, 203] width 22 height 30
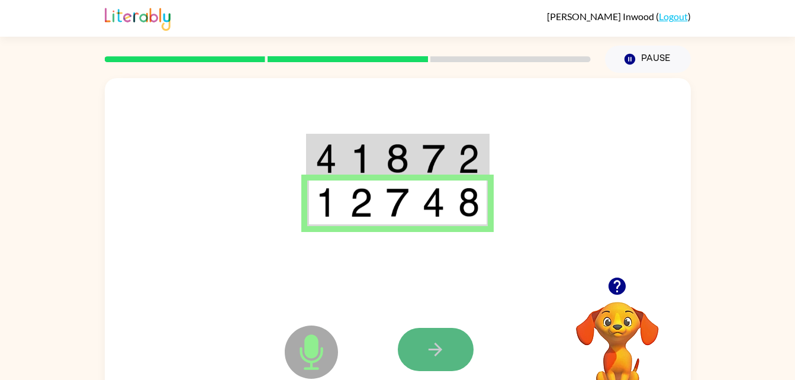
click at [465, 351] on button "button" at bounding box center [436, 349] width 76 height 43
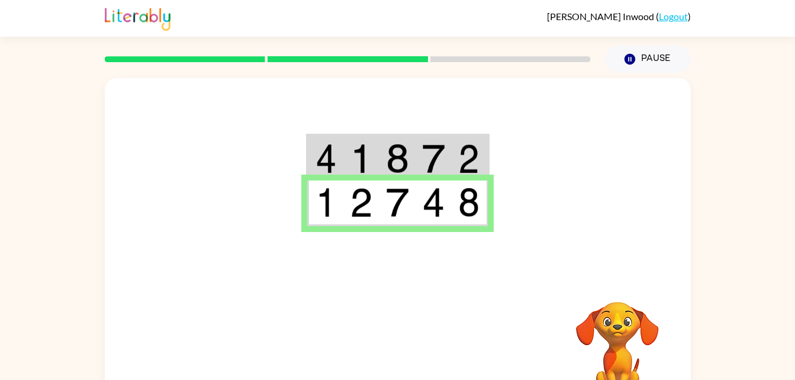
click at [417, 330] on div at bounding box center [485, 349] width 175 height 133
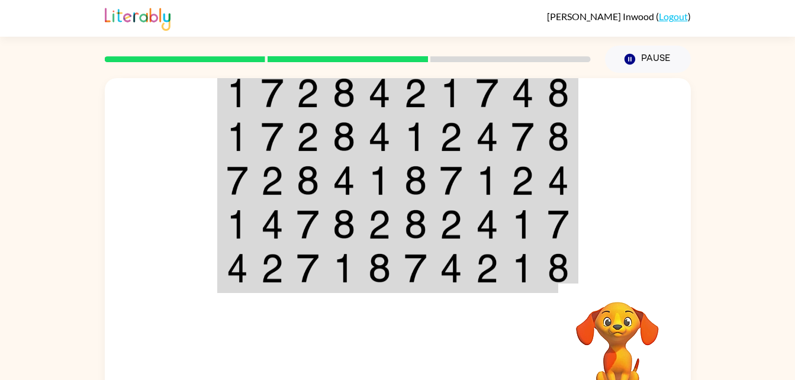
click at [422, 251] on td at bounding box center [416, 269] width 36 height 46
click at [414, 262] on img at bounding box center [415, 268] width 22 height 30
click at [415, 268] on img at bounding box center [415, 268] width 22 height 30
click at [396, 286] on div "Your browser must support playing .mp4 files to use Literably. Please try using…" at bounding box center [398, 349] width 586 height 133
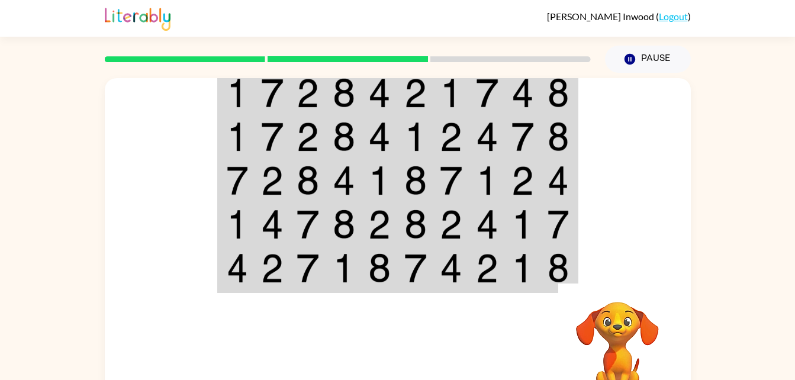
click at [408, 258] on img at bounding box center [415, 268] width 22 height 30
click at [401, 254] on td at bounding box center [416, 269] width 36 height 46
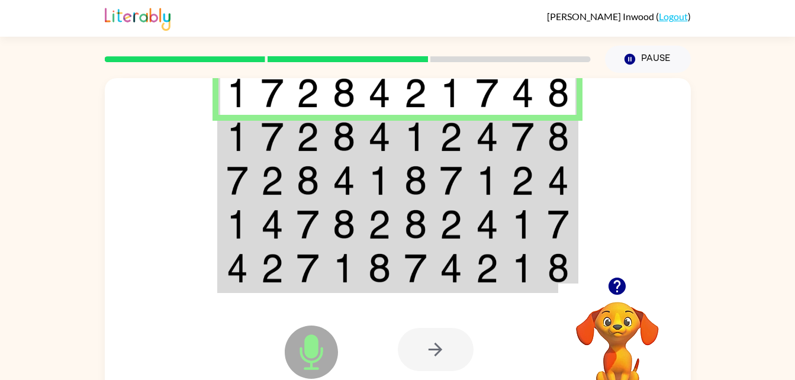
click at [336, 147] on img at bounding box center [344, 137] width 22 height 30
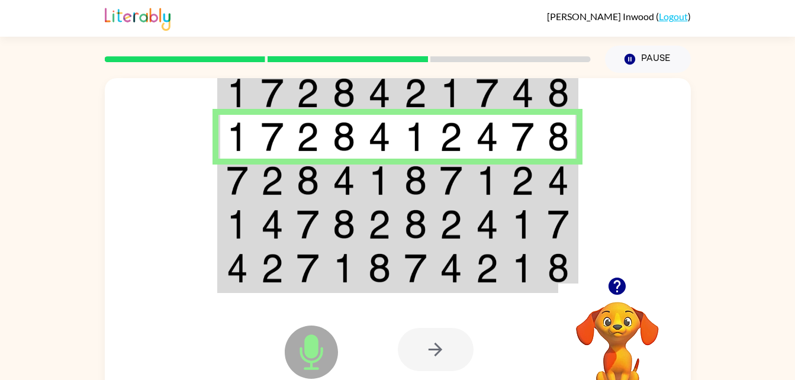
click at [357, 184] on td at bounding box center [344, 181] width 36 height 44
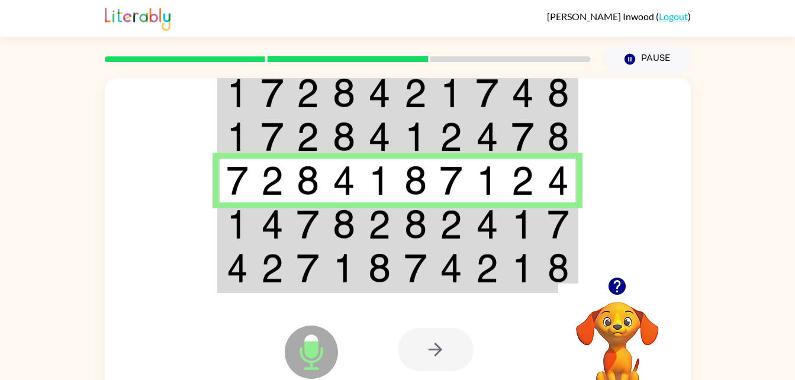
click at [357, 285] on div "Microphone The Microphone is here when it is your turn to talk Your browser mus…" at bounding box center [398, 349] width 586 height 133
click at [360, 270] on td at bounding box center [344, 269] width 36 height 46
click at [364, 230] on td at bounding box center [380, 224] width 36 height 44
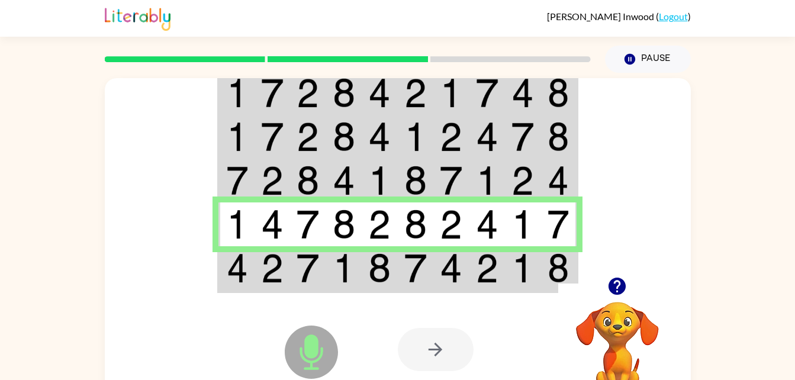
click at [356, 282] on td at bounding box center [344, 269] width 36 height 46
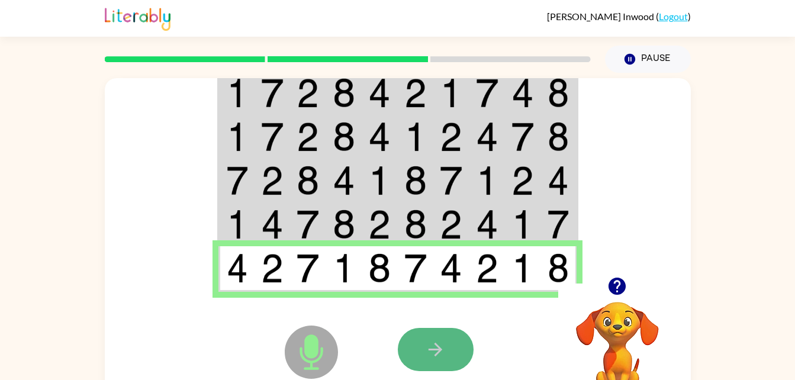
click at [431, 340] on icon "button" at bounding box center [435, 349] width 21 height 21
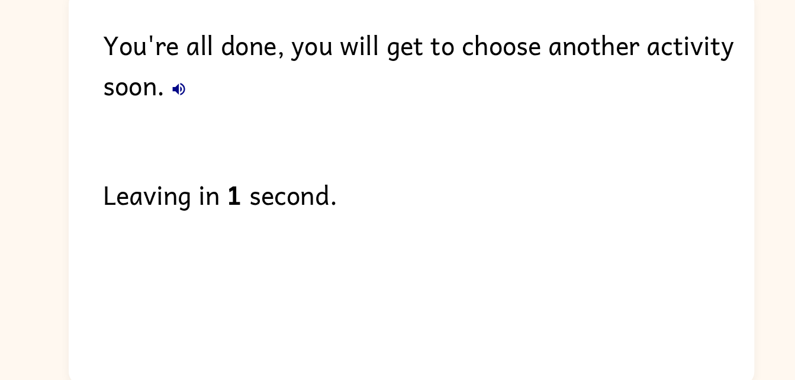
scroll to position [15, 0]
